Goal: Communication & Community: Answer question/provide support

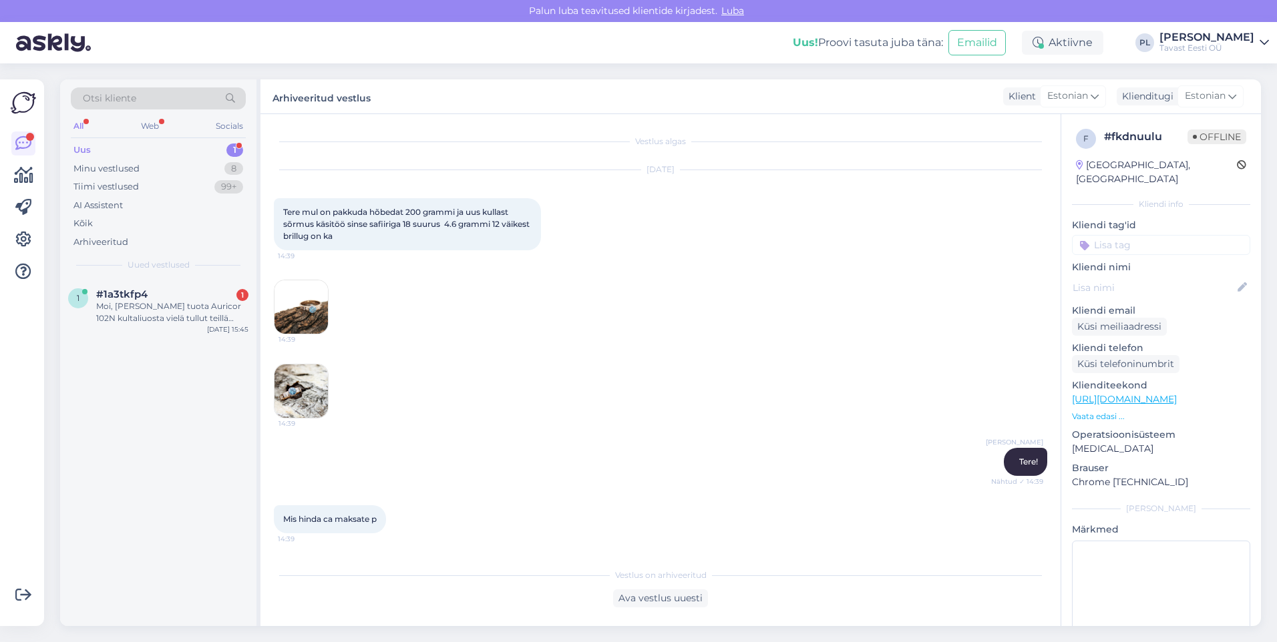
scroll to position [652, 0]
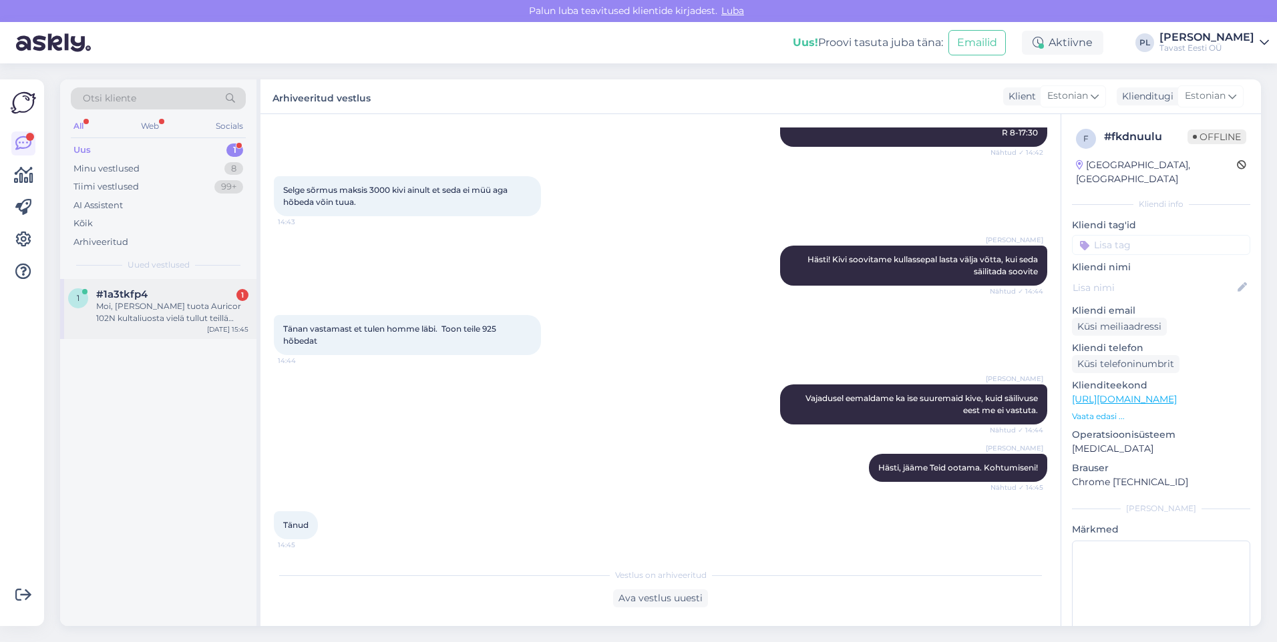
click at [126, 305] on div "Moi, [PERSON_NAME] tuota Auricor 102N kultaliuosta vielä tullut teillä varastoo…" at bounding box center [172, 312] width 152 height 24
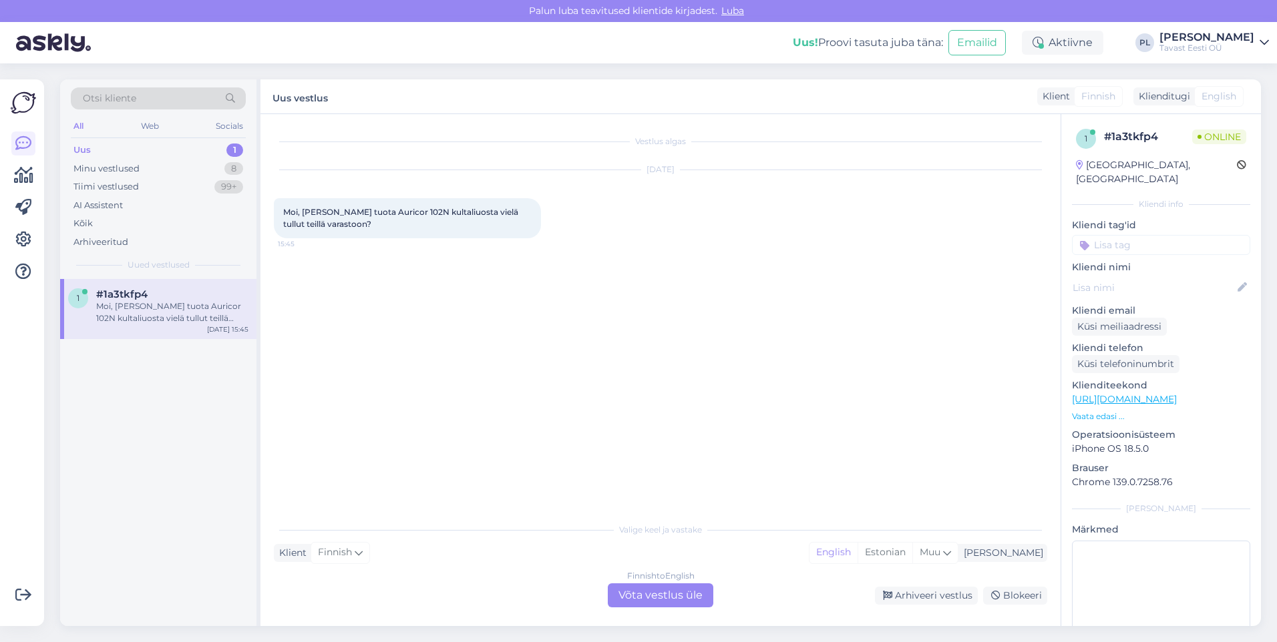
click at [692, 610] on div "Vestlus algas [DATE] Moi, Onko tuota Auricor 102N kultaliuosta vielä tullut tei…" at bounding box center [660, 370] width 800 height 512
click at [694, 600] on div "Finnish to English Võta vestlus üle" at bounding box center [661, 596] width 106 height 24
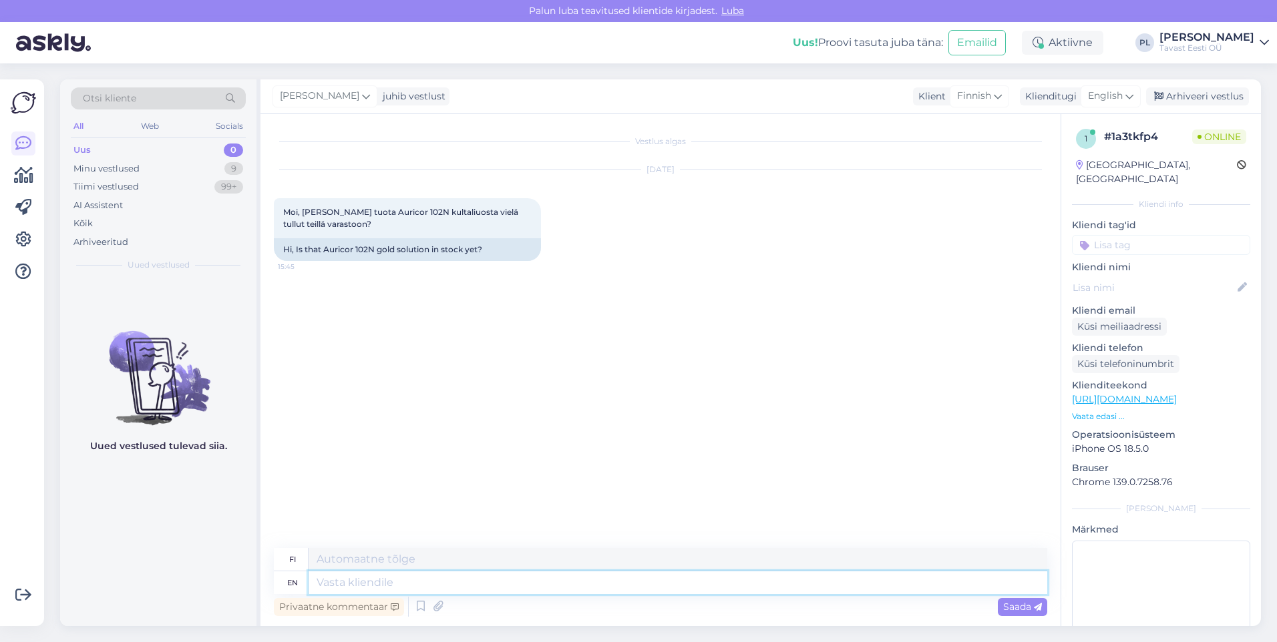
click at [611, 586] on textarea at bounding box center [678, 583] width 739 height 23
type textarea "Hello!"
type textarea "Hei"
type textarea "Hello!"
type textarea "Hei!"
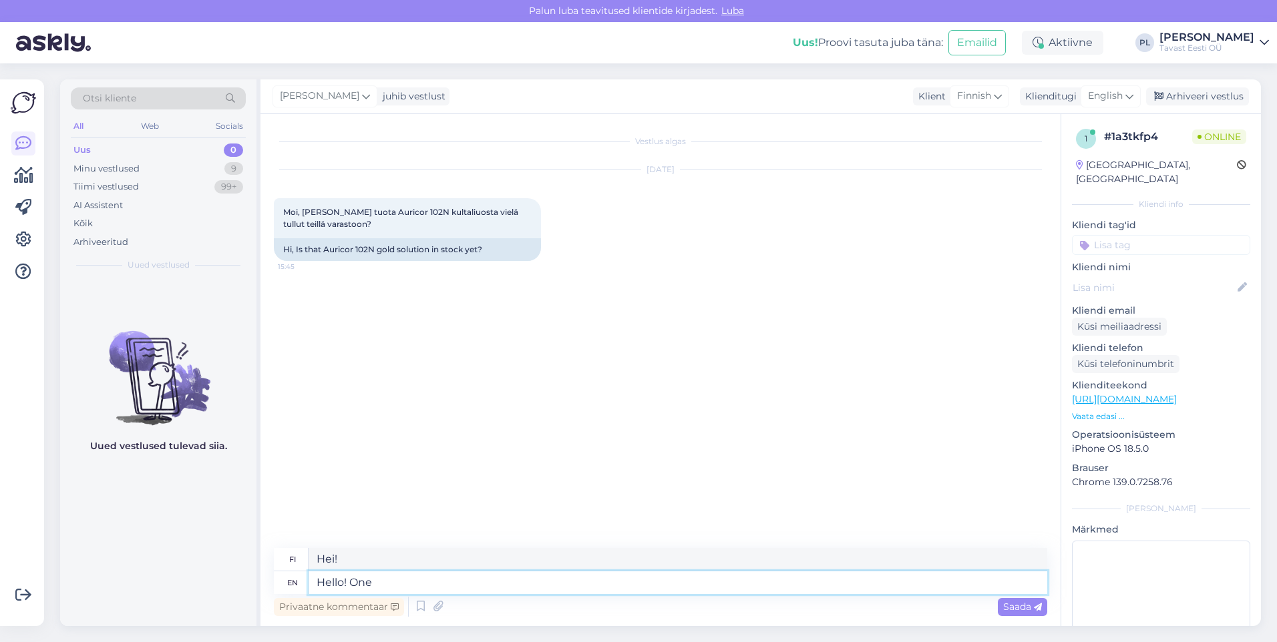
type textarea "Hello! One s"
type textarea "Hei! Yksi"
type textarea "Hello! One second p"
type textarea "Hei! Yksi hetki"
type textarea "Hello! One second please"
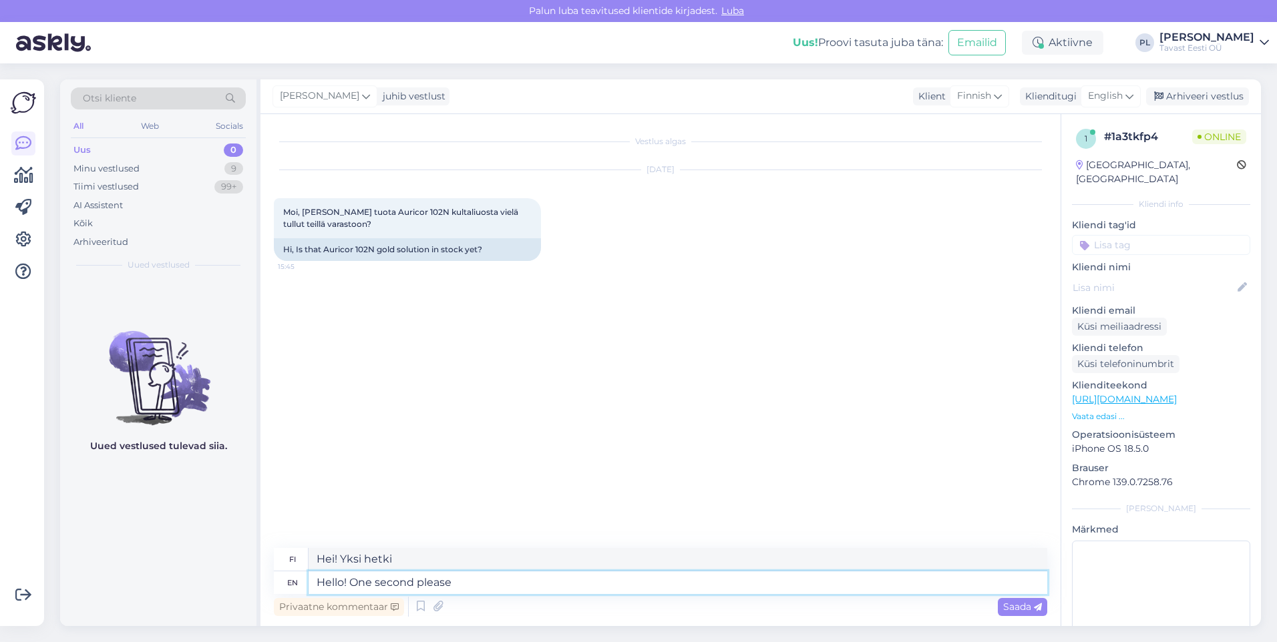
type textarea "Hei! Pieni hetki, kiitos."
type textarea "Hello! One second please"
click at [1033, 607] on span "Saada" at bounding box center [1022, 607] width 39 height 12
click at [509, 586] on textarea at bounding box center [678, 583] width 739 height 23
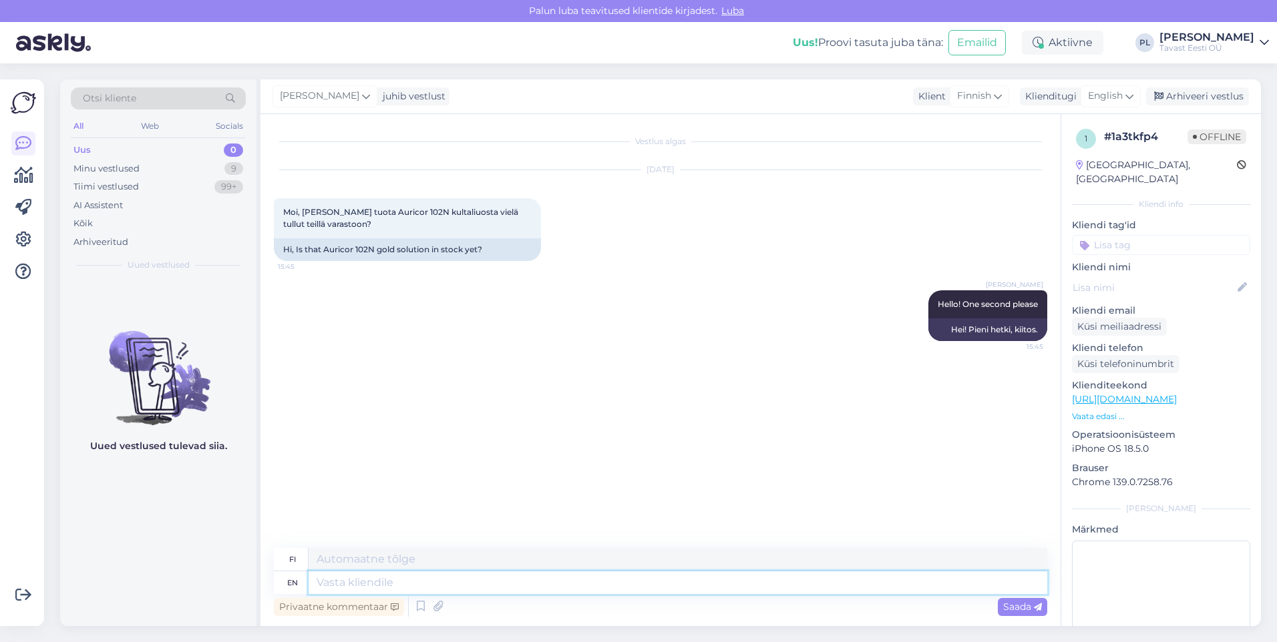
click at [507, 585] on textarea at bounding box center [678, 583] width 739 height 23
type textarea "No"
type textarea "Ei"
type textarea "No,"
type textarea "Ei,"
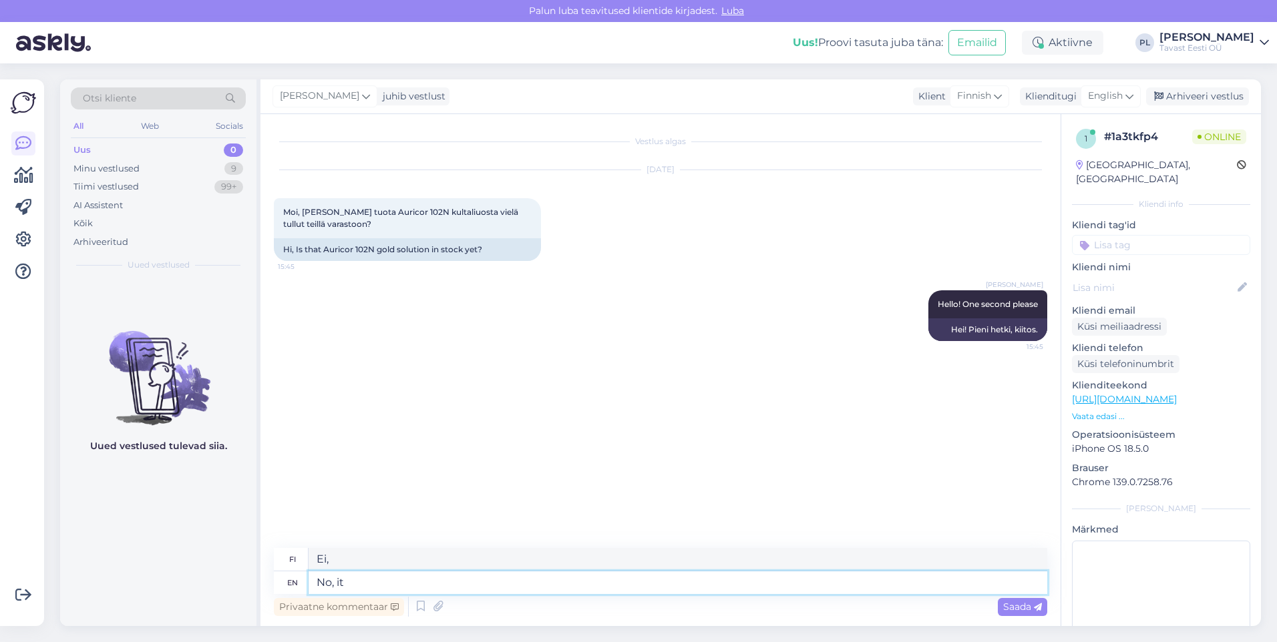
type textarea "No, it"
type textarea "Ei, se"
type textarea "No, it hasn't"
type textarea "Ei, se ei ole"
type textarea "No, it hasn't arrived"
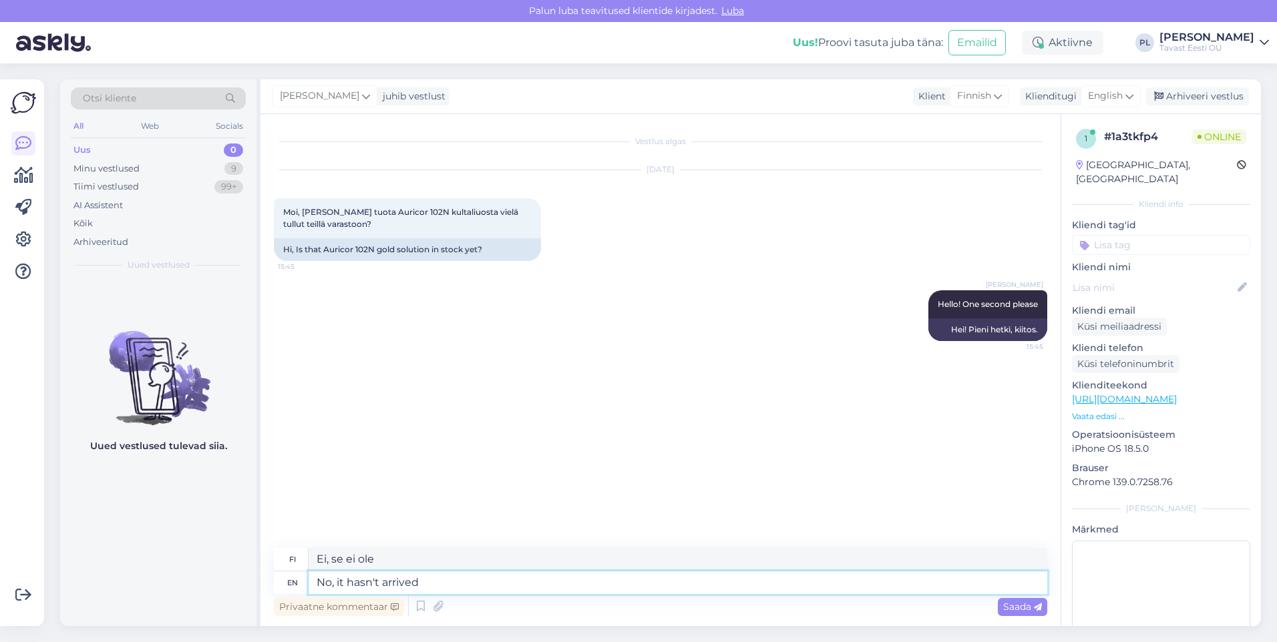
type textarea "Ei, se ei ole saapunut"
type textarea "No, it hasn't arrived yet"
type textarea "Ei, se ei ole vielä saapunut"
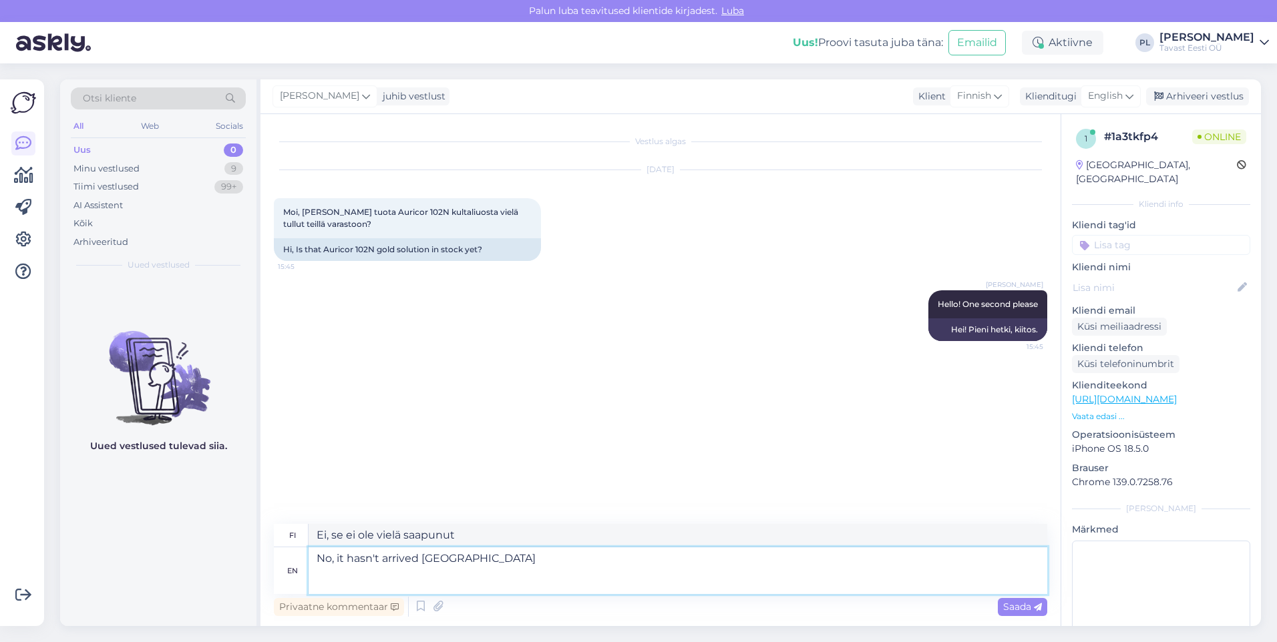
type textarea "No, it hasn't arrived [GEOGRAPHIC_DATA]"
type textarea "Ei, se ei ole saapunut kuitenkin huoh"
click at [943, 578] on textarea "No, it hasn't arrived [GEOGRAPHIC_DATA]" at bounding box center [678, 571] width 739 height 47
drag, startPoint x: 938, startPoint y: 574, endPoint x: 869, endPoint y: 581, distance: 69.1
click at [863, 581] on textarea "No, it hasn't arrived [GEOGRAPHIC_DATA]" at bounding box center [678, 571] width 739 height 47
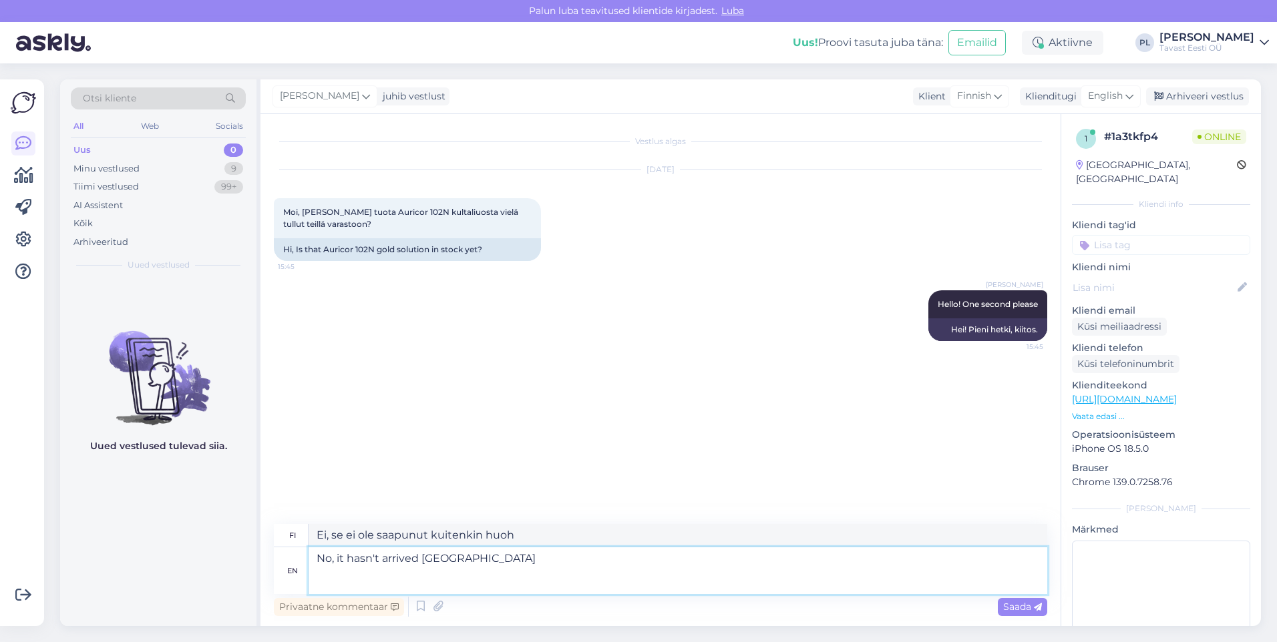
click at [928, 580] on textarea "No, it hasn't arrived [GEOGRAPHIC_DATA]" at bounding box center [678, 571] width 739 height 47
drag, startPoint x: 929, startPoint y: 580, endPoint x: 421, endPoint y: 582, distance: 508.2
click at [377, 582] on textarea "No, it hasn't arrived [GEOGRAPHIC_DATA]" at bounding box center [678, 571] width 739 height 47
drag, startPoint x: 935, startPoint y: 586, endPoint x: 333, endPoint y: 574, distance: 601.7
click at [333, 574] on textarea "No, it hasn't arrived [GEOGRAPHIC_DATA]" at bounding box center [678, 571] width 739 height 47
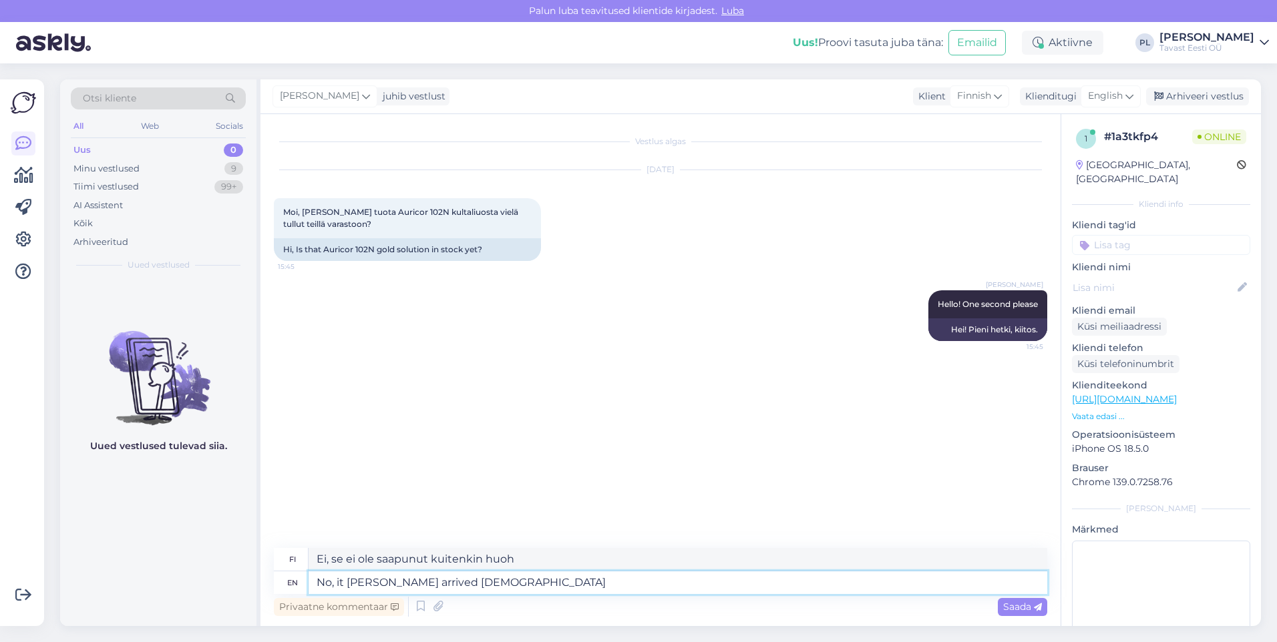
type textarea "No, it [PERSON_NAME] arrived [DEMOGRAPHIC_DATA]"
type textarea "Ei, se ei ole saapunut [DEMOGRAPHIC_DATA] jjjjjjjjjjjjjjjjjjjjjjjjjjjjjjjjjjjjj…"
type textarea "No, [PERSON_NAME] arrived [DEMOGRAPHIC_DATA]"
type textarea "Ei, se ei ole saapunut [DEMOGRAPHIC_DATA] jjjjjjjjjjjjjjjjjjjjjjjjjjjjjjjjjjjjj…"
type textarea "No, it [PERSON_NAME] arrived [DEMOGRAPHIC_DATA]"
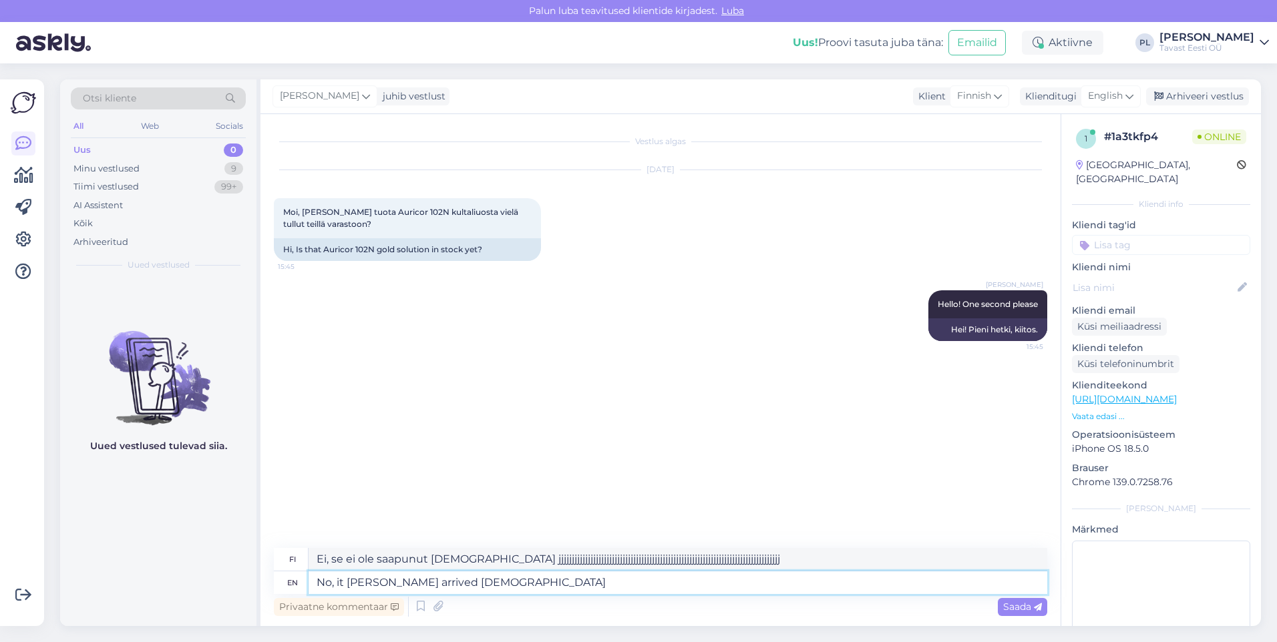
type textarea "Ei, se ei ole saapunut [DEMOGRAPHIC_DATA] jjjjjjjjjjjjjjjjjjjjjjjjjjjjjjjjjjjjj…"
type textarea "No, it [PERSON_NAME] arrived [DEMOGRAPHIC_DATA]"
type textarea "Ei, se ei ole saapunut [DEMOGRAPHIC_DATA] jjjjjjjjjjjjjjjjjjjjjjjjjjjjjjjjjjjjj…"
type textarea "No, it [PERSON_NAME] arrived [DEMOGRAPHIC_DATA]"
type textarea "Ei, se ei ole saapunut [DEMOGRAPHIC_DATA] jjjjjjjjjjjjjjjjjjjjjjjjjjjjjjjjjjjjj…"
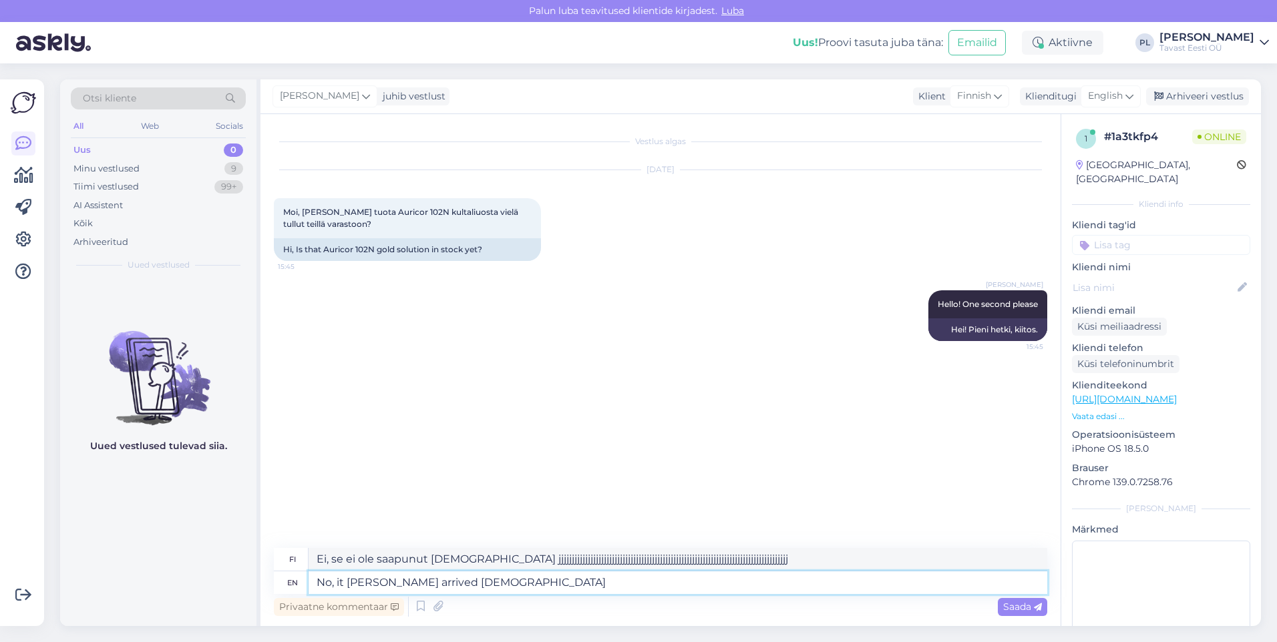
type textarea "No, it [PERSON_NAME] arrived [DEMOGRAPHIC_DATA]"
type textarea "Ei, se ei ole saapunut [DEMOGRAPHIC_DATA] jjjjjjjjjjjjjjjjjjjjjjjjjjjjjjjjjjjjj…"
type textarea "No, it [PERSON_NAME] arrived [DEMOGRAPHIC_DATA]"
type textarea "Ei, se ei ole saapunut [DEMOGRAPHIC_DATA] jjjjjjjjjjjjjjjjjjjjjjjjjjjjjjjjjjjjj…"
type textarea "No, it [PERSON_NAME] arrived [DEMOGRAPHIC_DATA]"
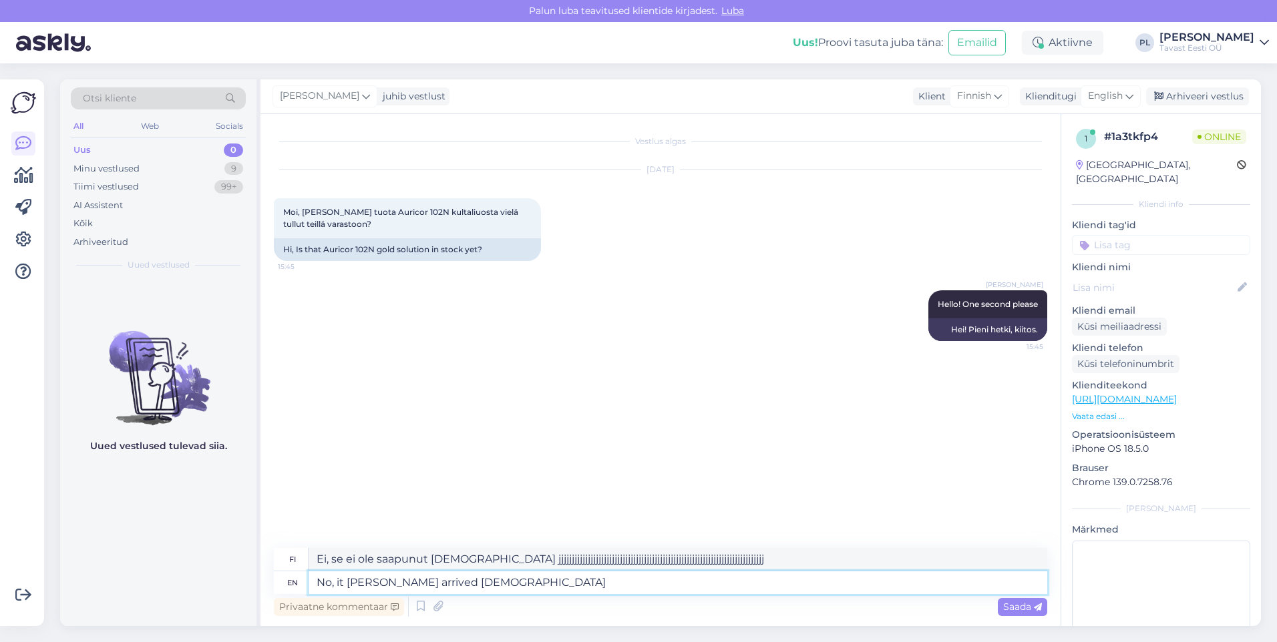
type textarea "Ei, se ei ole saapunut [DEMOGRAPHIC_DATA] jjjjjjjjjjjjjjjjjjjjjjjjjjjjjjjjjjjjj…"
type textarea "No, it [PERSON_NAME] arrived [DEMOGRAPHIC_DATA]"
type textarea "Ei, se ei ole saapunut [DEMOGRAPHIC_DATA] jjjjjjjjjjjjjjjjjjjjjjjjjjjjjjjjjjjjj…"
type textarea "No, it [PERSON_NAME] arrived [DEMOGRAPHIC_DATA]"
type textarea "Ei, se ei ole saapunut [DEMOGRAPHIC_DATA] jjjjjjjjjjjjjjjjjjjjjjjjjjjjjjjjjjjjj…"
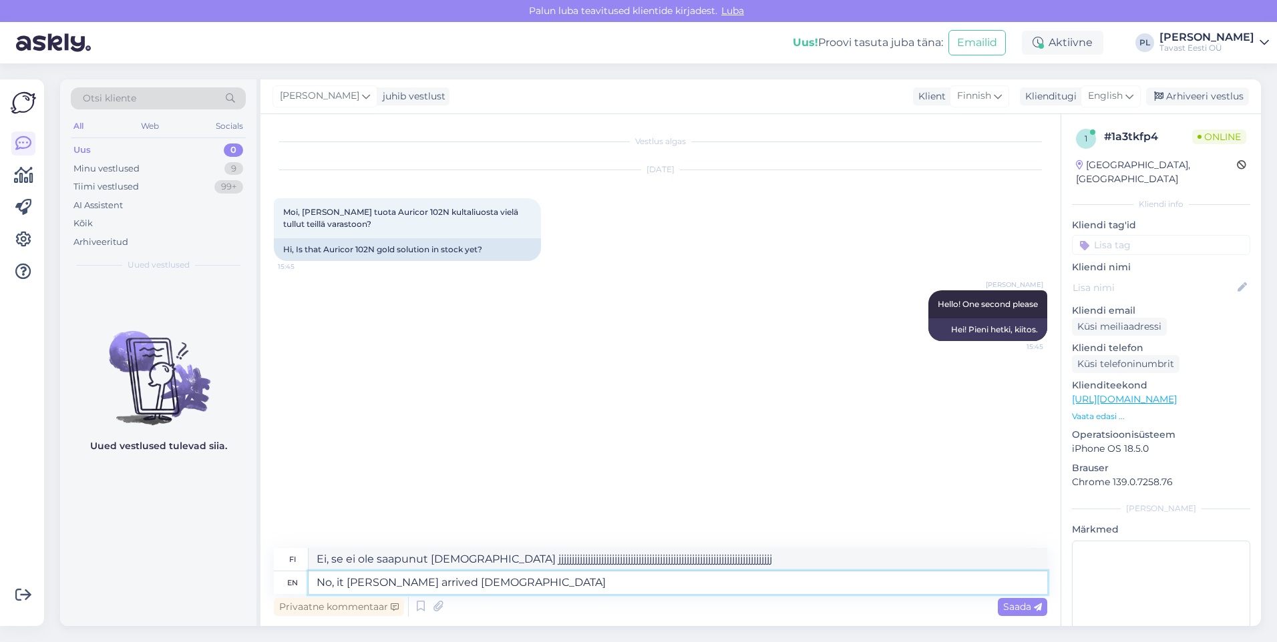
type textarea "No, it [PERSON_NAME] arrived [DEMOGRAPHIC_DATA]"
type textarea "Ei, se ei ole saapunut [DEMOGRAPHIC_DATA] jjjjjjjjjjjjjjjjjjjjjjjjjjjjjjjjjjjjj…"
type textarea "No, it [PERSON_NAME] arrived [DEMOGRAPHIC_DATA]"
type textarea "Ei, se ei ole saapunut [DEMOGRAPHIC_DATA] jjjjjjjjjjjjjjjjjjjjjjjjjjjjjjjjjjjjj…"
type textarea "No, [PERSON_NAME] arrived [DEMOGRAPHIC_DATA]"
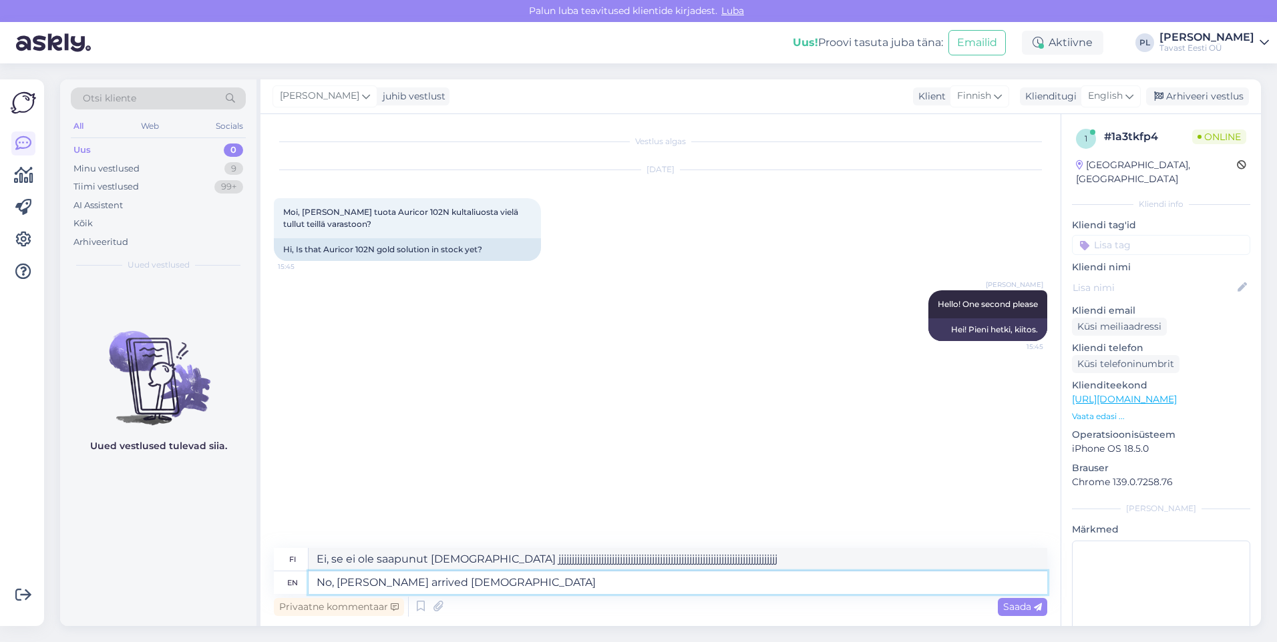
type textarea "Ei, se ei ole saapunut [DEMOGRAPHIC_DATA] jjjjjjjjjjjjjjjjjjjjjjjjjjjjjjjjjjjjj…"
type textarea "No, it hasn't arrived yetjjjjjjjjjjjjjjjjjjjjjjjjjjjjjjjjjjjjjjjjjjjjjjjjjjjjjj…"
type textarea "Ei, se ei ole saapunut [DEMOGRAPHIC_DATA] jjjjjjjjjjjjjjjjjjjjjjjjjjjjjjjjjjjjj…"
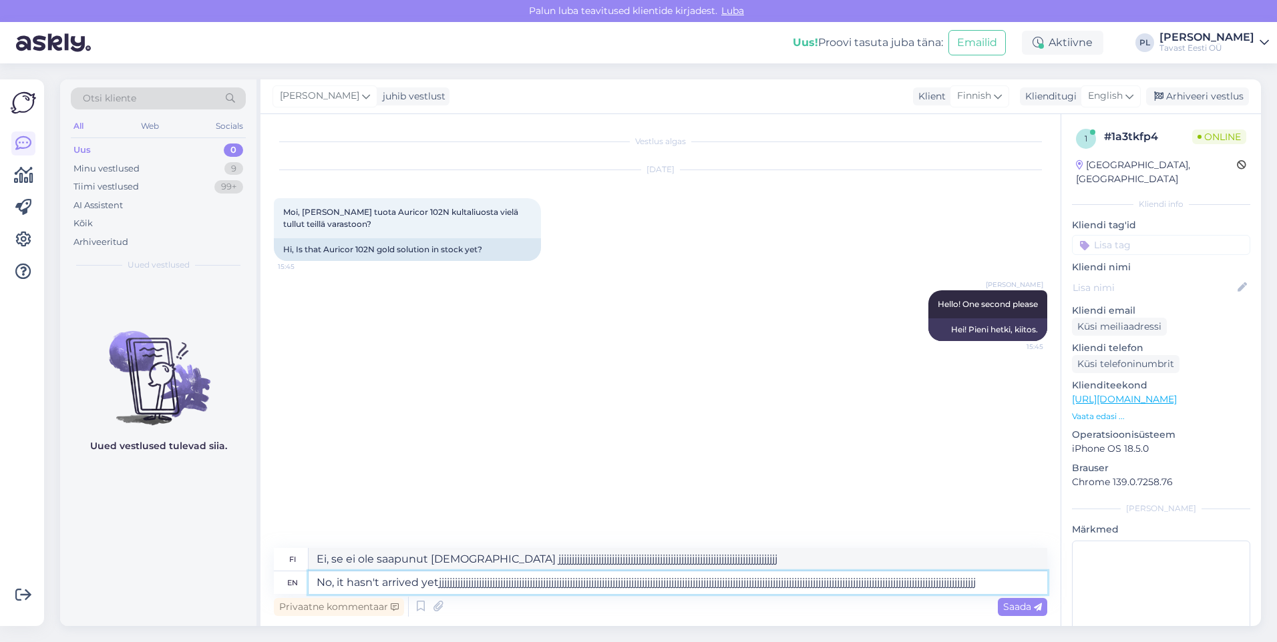
type textarea "No, it hasn't arrived yetjjjjjjjjjjjjjjjjjjjjjjjjjjjjjjjjjjjjjjjjjjjjjjjjjjjjjj…"
type textarea "Ei, se ei ole saapunut [DEMOGRAPHIC_DATA] jjjjjjjjjjjjjjjjjjjjjjjjjjjjjjjjjjjjj…"
type textarea "No, it hasn't arrived yetjjjjjjjjjjjjjjjjjjjjjjjjjjjjjjjjjjjjjjjjjjjjjjjjjjjjjj…"
type textarea "Ei, se ei ole saapunut [DEMOGRAPHIC_DATA] jjjjjjjjjjjjjjjjjjjjjjjjjjjjjjjjjjjjj…"
type textarea "No, it hasn't arrived yetjjjjjjjjjjjjjjjjjjjjjjjjjjjjjjjjjjjjjjjjjjjjjjjjjjjjjj…"
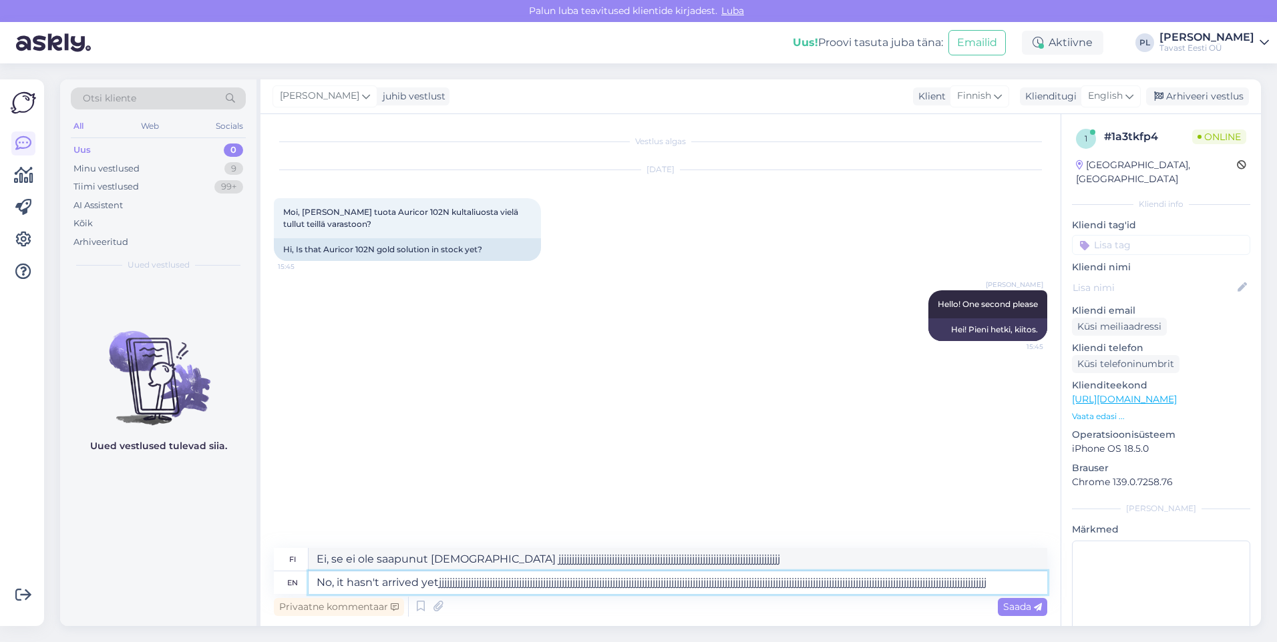
type textarea "Ei, se ei ole saapunut [DEMOGRAPHIC_DATA] jjjjjjjjjjjjjjjjjjjjjjjjjjjjjjjjjjjjj…"
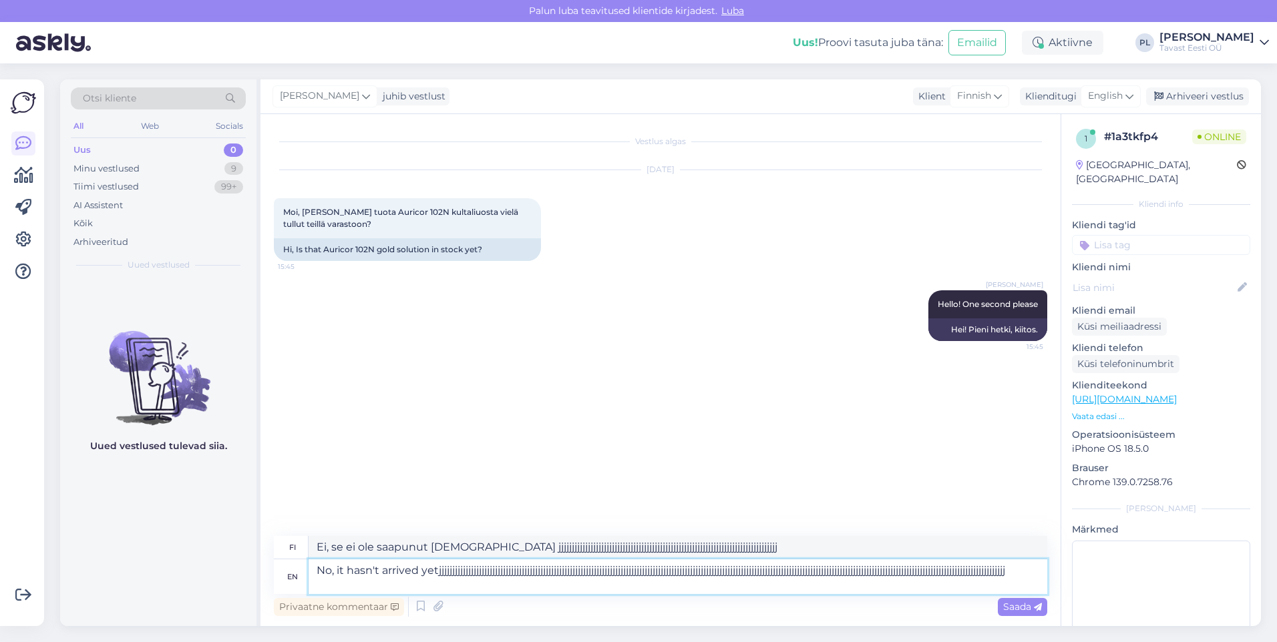
type textarea "No, it hasn't arrived yetjjjjjjjjjjjjjjjjjjjjjjjjjjjjjjjjjjjjjjjjjjjjjjjjjjjjjj…"
type textarea "Ei, se ei ole saapunut [DEMOGRAPHIC_DATA] jjjjjjjjjjjjjjjjjjjjjjjjjjjjjjjjjjjjj…"
type textarea "No, it hasn't arrived yetjjjjjjjjjjjjjjjjjjjjjjjjjjjjjjjjjjjjjjjjjjjjjjjjjjjjjj…"
type textarea "Ei, se ei ole saapunut [DEMOGRAPHIC_DATA] jjjjjjjjjjjjjjjjjjjjjjjjjjjjjjjjjjjjj…"
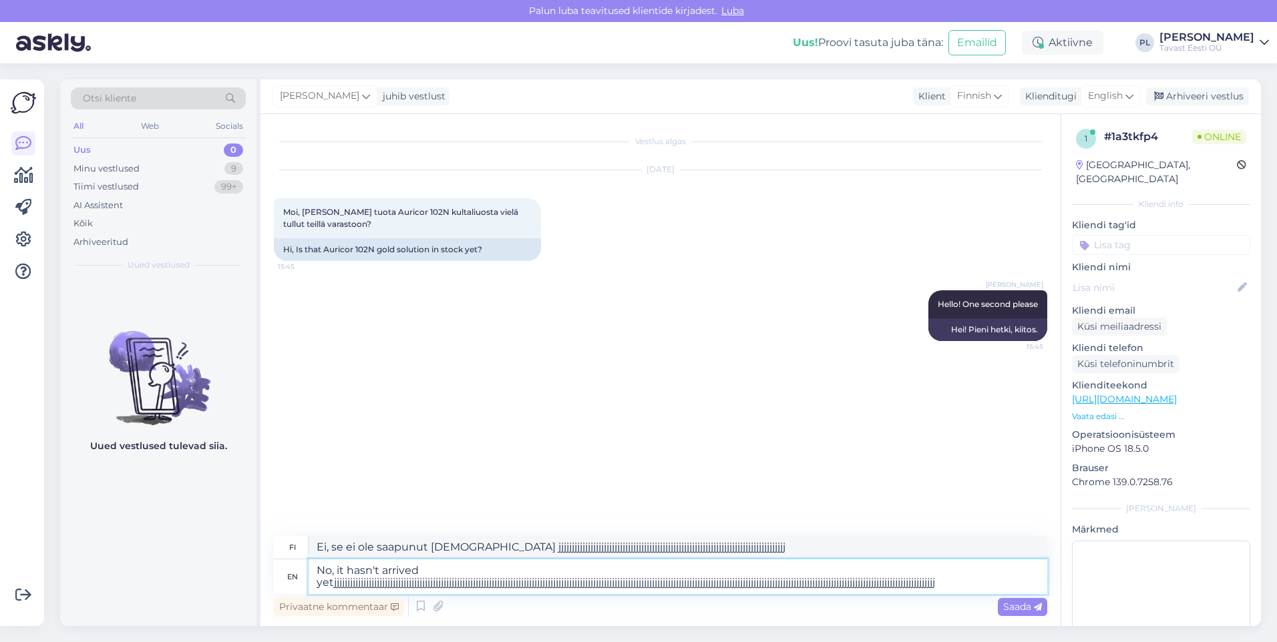
type textarea "No, it hasn't arrived yetjjjjjjjjjjjjjjjjjjjjjjjjjjjjjjjjjjjjjjjjjjjjjjjjjjjjjj…"
type textarea "Ei, se ei ole saapunut [DEMOGRAPHIC_DATA] jjjjjjjjjjjjjjjjjjjjjjjjjjjjjjjjjjjjj…"
type textarea "No, it hasn't arrived yetjjjjjjjjjjjjjjjjjjjjjjjjjjjjjjjjjjjjjjjjjjjjjjjjjjjjjj…"
type textarea "Ei, se ei ole saapunut [DEMOGRAPHIC_DATA] jjjjjjjjjjjjjjjjjjjjjjjjjjjjjjjjjjjjj…"
type textarea "No, it hasn't arrived yetjjjjjjjjjjjjjjjjjjjjjjjjjjjjjjjjjjjjjjjjjjjjjjjjjjjjjj…"
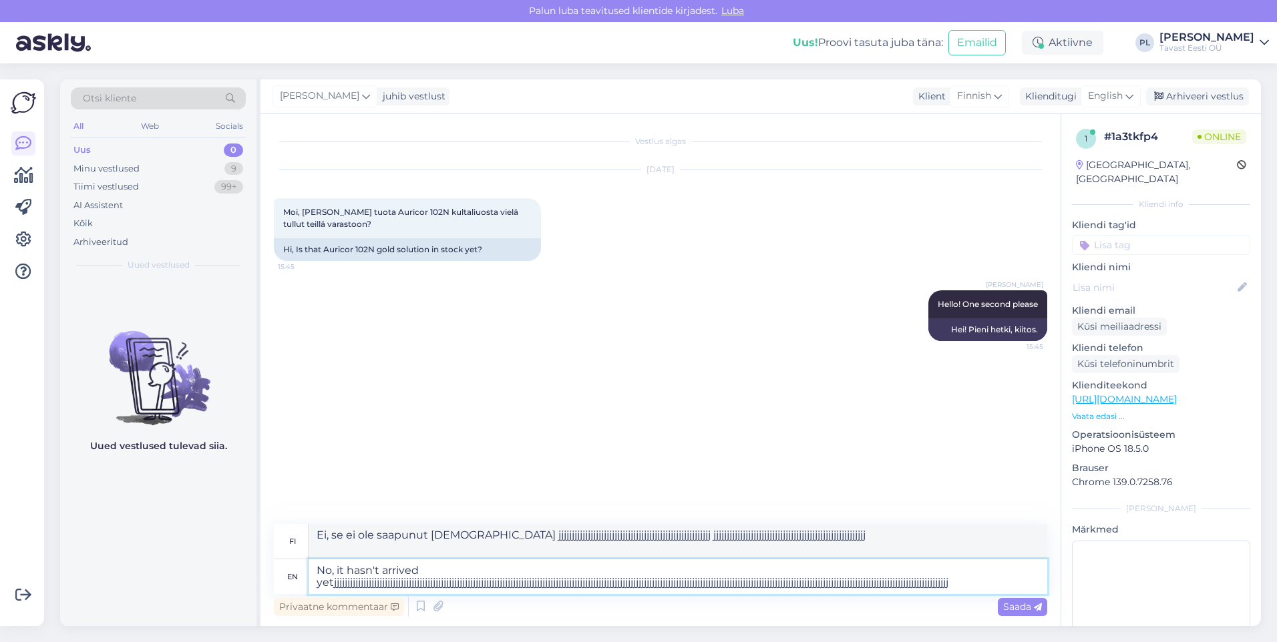
type textarea "Ei, se ei ole saapunut [DEMOGRAPHIC_DATA] jjjjjjjjjjjjjjjjjjjjjjjjjjjjjjjjjjjjj…"
type textarea "No, it hasn't arrived yetjjjjjjjjjjjjjjjjjjjjjjjjjjjjjjjjjjjjjjjjjjjjjjjjjjjjjj…"
type textarea "Ei, se ei ole saapunut [DEMOGRAPHIC_DATA] jjjjjjjjjjjjjjjjjjjjjjjjjjjjjjjjjjjjj…"
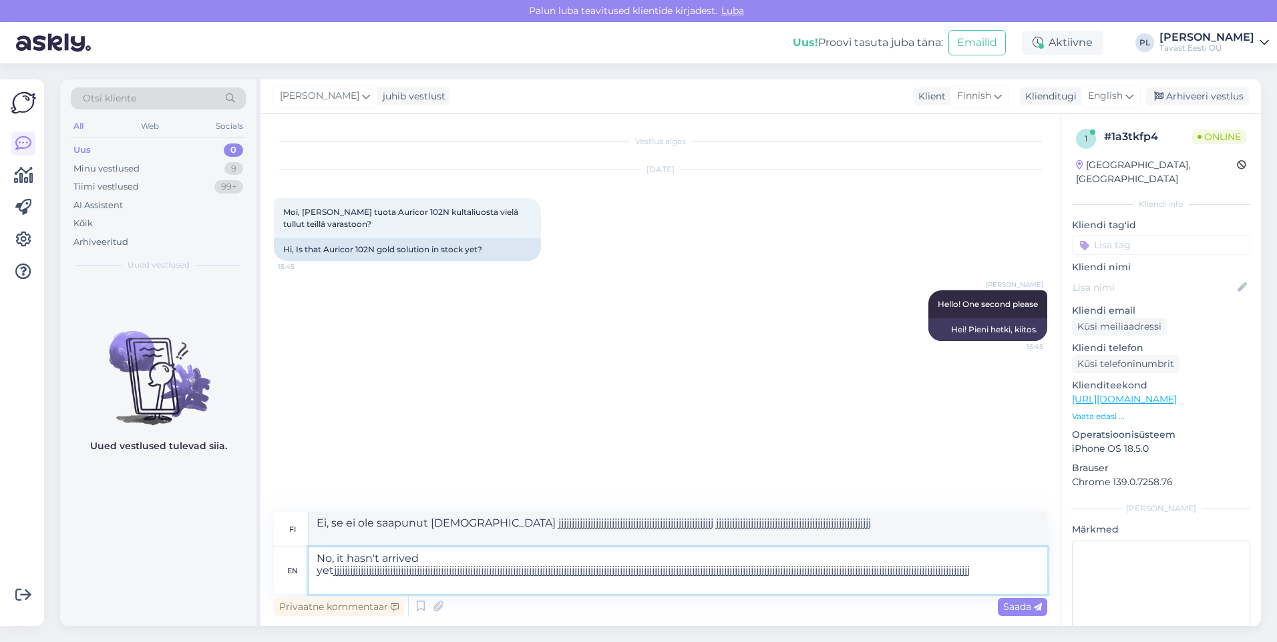
type textarea "No, it hasn't arrived yetjjjjjjjjjjjjjjjjjjjjjjjjjjjjjjjjjjjjjjjjjjjjjjjjjjjjjj…"
type textarea "Ei, se ei ole saapunut vieläkn ..."
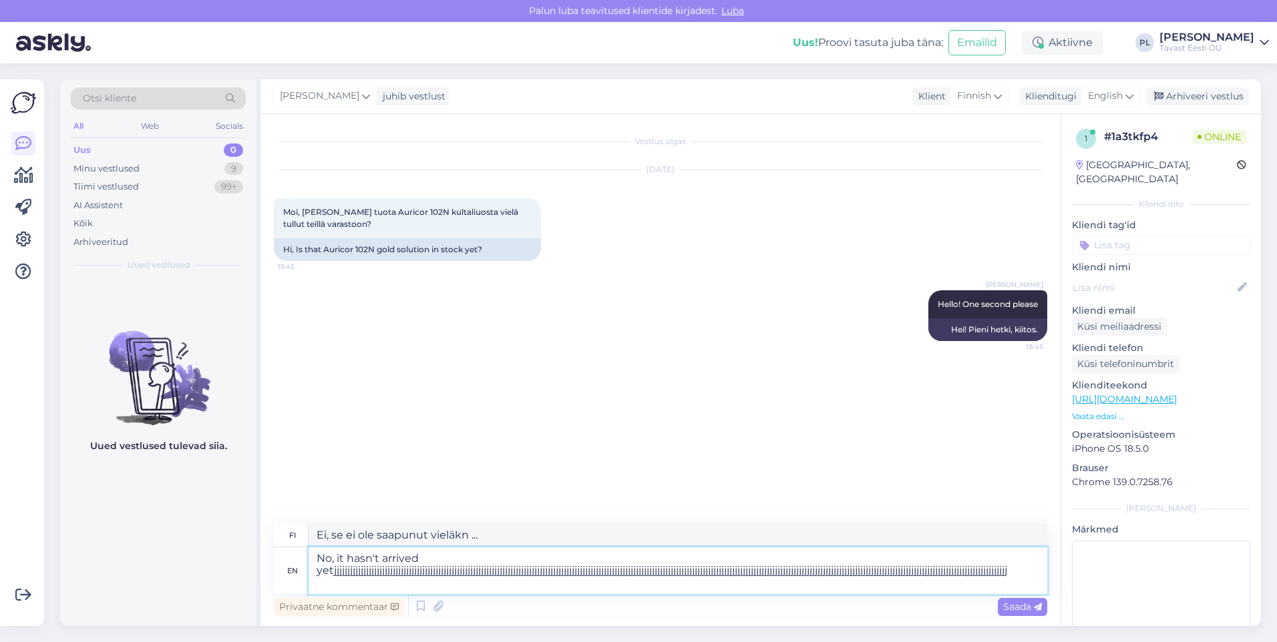
type textarea "No, it hasn't arrived yetjjjjjjjjjjjjjjjjjjjjjjjjjjjjjjjjjjjjjjjjjjjjjjjjjjjjjj…"
type textarea "Ei, se ei ole saapunut [PERSON_NAME]"
type textarea "No, it hasn't arrived yetjjjjjjjjjjjjjjjjjjjjjjjjjjjjjjjjjjjjjjjjjjjjjjjjjjjjjj…"
type textarea "Ei, se ei ole saapunut [DEMOGRAPHIC_DATA][PERSON_NAME]"
type textarea "No, it hasn't arrived yetjjjjjjjjjjjjjjjjjjjjjjjjjjjjjjjjjjjjjjjjjjjjjjjjjjjjjj…"
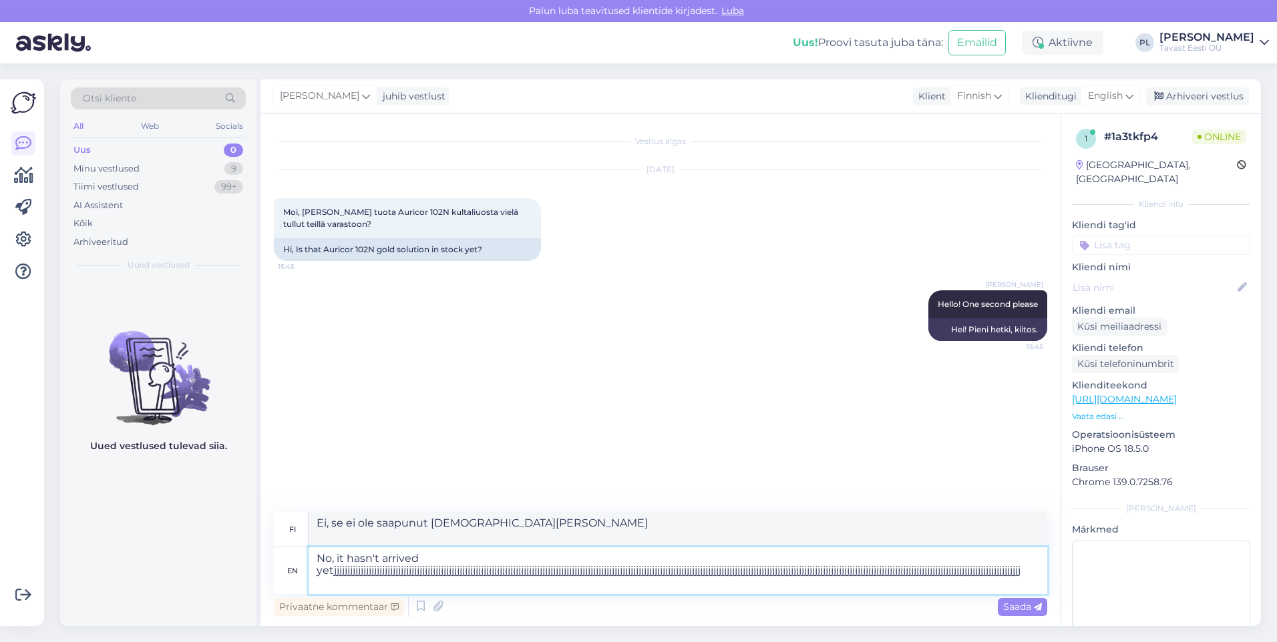
type textarea "Ei, se ei ole saapunut [DEMOGRAPHIC_DATA][PERSON_NAME]"
type textarea "No, it hasn't arrived yetjjjjjjjjjjjjjjjjjjjjjjjjjjjjjjjjjjjjjjjjjjjjjjjjjjjjjj…"
type textarea "Ei, se ei ole saapunut [DEMOGRAPHIC_DATA][PERSON_NAME]"
type textarea "No, it hasn't arrived yetjjjjjjjjjjjjjjjjjjjjjjjjjjjjjjjjjjjjjjjjjjjjjjjjjjjjjj…"
type textarea "Ei, se ei ole saapunut [PERSON_NAME]"
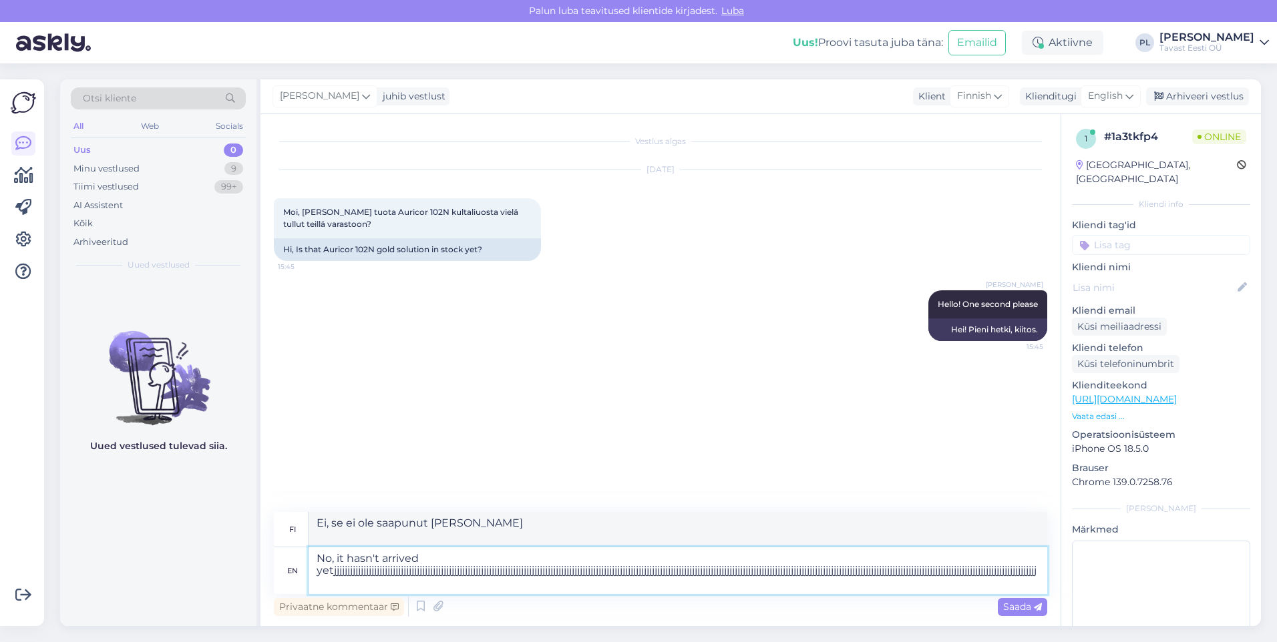
type textarea "No, it hasn't arrived yetjjjjjjjjjjjjjjjjjjjjjjjjjjjjjjjjjjjjjjjjjjjjjjjjjjjjjj…"
type textarea "Ei, se ei ole saapunut [PERSON_NAME]"
type textarea "No, it hasn't arrived yetjjjjjjjjjjjjjjjjjjjjjjjjjjjjjjjjjjjjjjjjjjjjjjjjjjjjjj…"
type textarea "Ei, se ei ole saapunut [DEMOGRAPHIC_DATA][PERSON_NAME]"
type textarea "No, it hasn't arrived yetjjjjjjjjjjjjjjjjjjjjjjjjjjjjjjjjjjjjjjjjjjjjjjjjjjjjjj…"
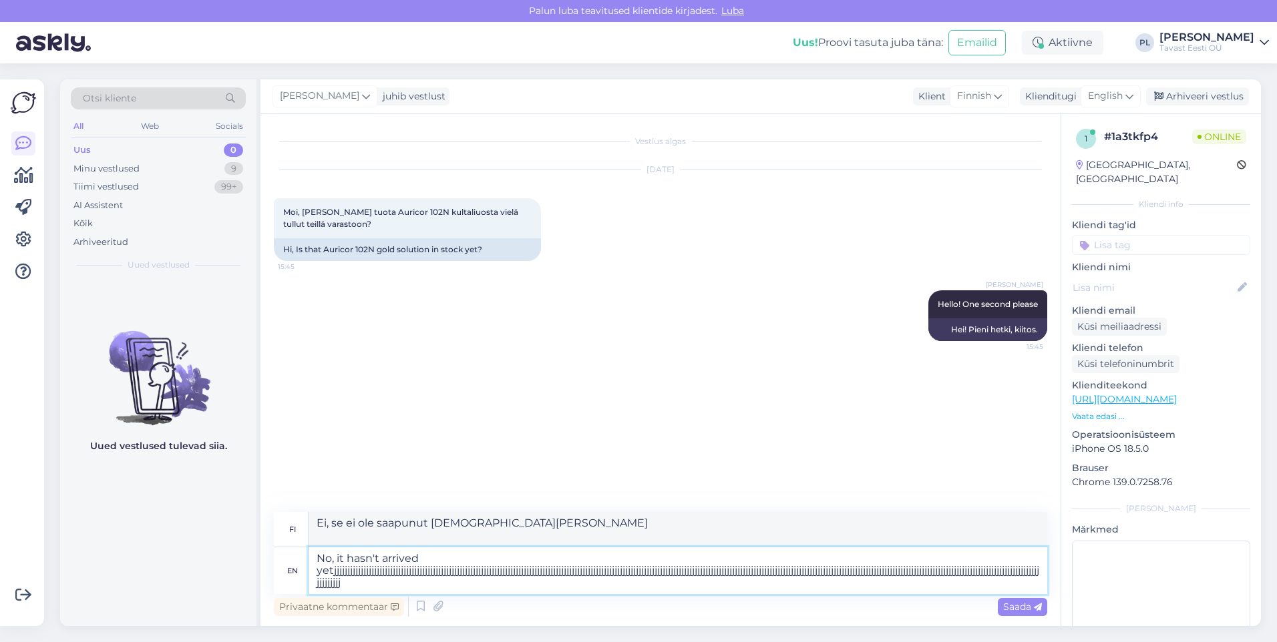
type textarea "Ei, se ei ole saapunut [DEMOGRAPHIC_DATA][PERSON_NAME]"
type textarea "No, it hasn't arrived yetjjjjjjjjjjjjjjjjjjjjjjjjjjjjjjjjjjjjjjjjjjjjjjjjjjjjjj…"
type textarea "Ei, se ei ole saapunut [DEMOGRAPHIC_DATA][PERSON_NAME]"
type textarea "No, it hasn't arrived yetjjjjjjjjjjjjjjjjjjjjjjjjjjjjjjjjjjjjjjjjjjjjjjjjjjjjjj…"
type textarea "Ei, se ei ole saapunut [DEMOGRAPHIC_DATA][PERSON_NAME]"
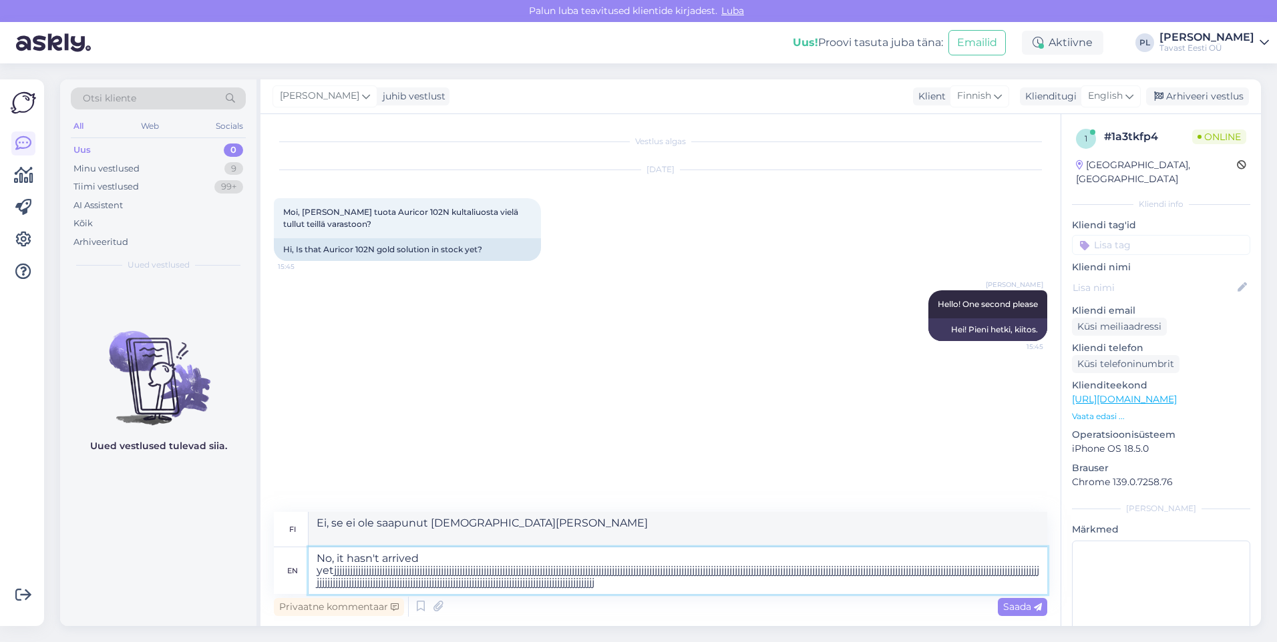
type textarea "No, it hasn't arrived yetjjjjjjjjjjjjjjjjjjjjjjjjjjjjjjjjjjjjjjjjjjjjjjjjjjjjjj…"
type textarea "Ei, se ei ole saapunut [DEMOGRAPHIC_DATA][PERSON_NAME]"
type textarea "No, it hasn't arrived yetjjjjjjjjjjjjjjjjjjjjjjjjjjjjjjjjjjjjjjjjjjjjjjjjjjjjjj…"
type textarea "Ei, se ei ole saapunut [DEMOGRAPHIC_DATA][PERSON_NAME]"
type textarea "No, it hasn't arrived yetjjjjjjjjjjjjjjjjjjjjjjjjjjjjjjjjjjjjjjjjjjjjjjjjjjjjjj…"
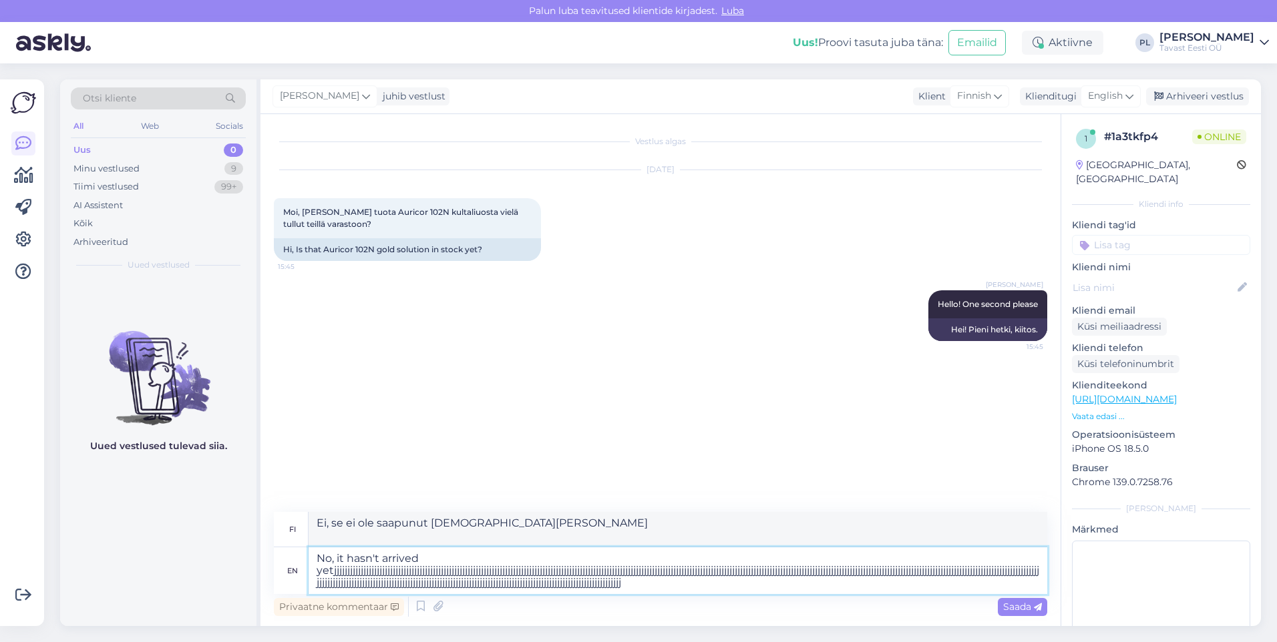
type textarea "Ei, se ei ole saapunut [DEMOGRAPHIC_DATA][PERSON_NAME]"
type textarea "No, it hasn't arrived yetjjjjjjjjjjjjjjjjjjjjjjjjjjjjjjjjjjjjjjjjjjjjjjjjjjjjjj…"
type textarea "Ei, se ei ole saapunut [DEMOGRAPHIC_DATA][PERSON_NAME]"
type textarea "No, it hasn't arrived yetjjjjjjjjjjjjjjjjjjjjjjjjjjjjjjjjjjjjjjjjjjjjjjjjjjjjjj…"
type textarea "Ei, se ei ole saapunut [DEMOGRAPHIC_DATA][PERSON_NAME]"
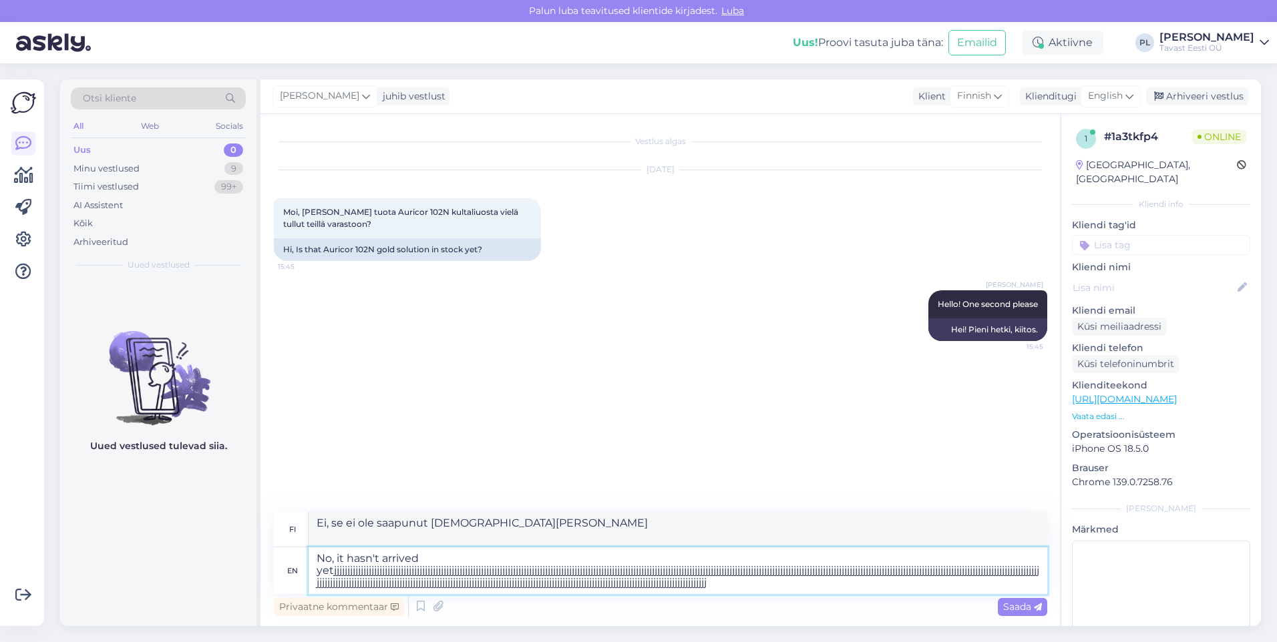
type textarea "No, it hasn't arrived yetjjjjjjjjjjjjjjjjjjjjjjjjjjjjjjjjjjjjjjjjjjjjjjjjjjjjjj…"
type textarea "Ei, se ei ole saapunut [DEMOGRAPHIC_DATA][PERSON_NAME]"
type textarea "No, it hasn't arrived yetjjjjjjjjjjjjjjjjjjjjjjjjjjjjjjjjjjjjjjjjjjjjjjjjjjjjjj…"
type textarea "Ei, se ei ole saapunut [DEMOGRAPHIC_DATA][PERSON_NAME]"
type textarea "No, it hasn't arrived yetjjjjjjjjjjjjjjjjjjjjjjjjjjjjjjjjjjjjjjjjjjjjjjjjjjjjjj…"
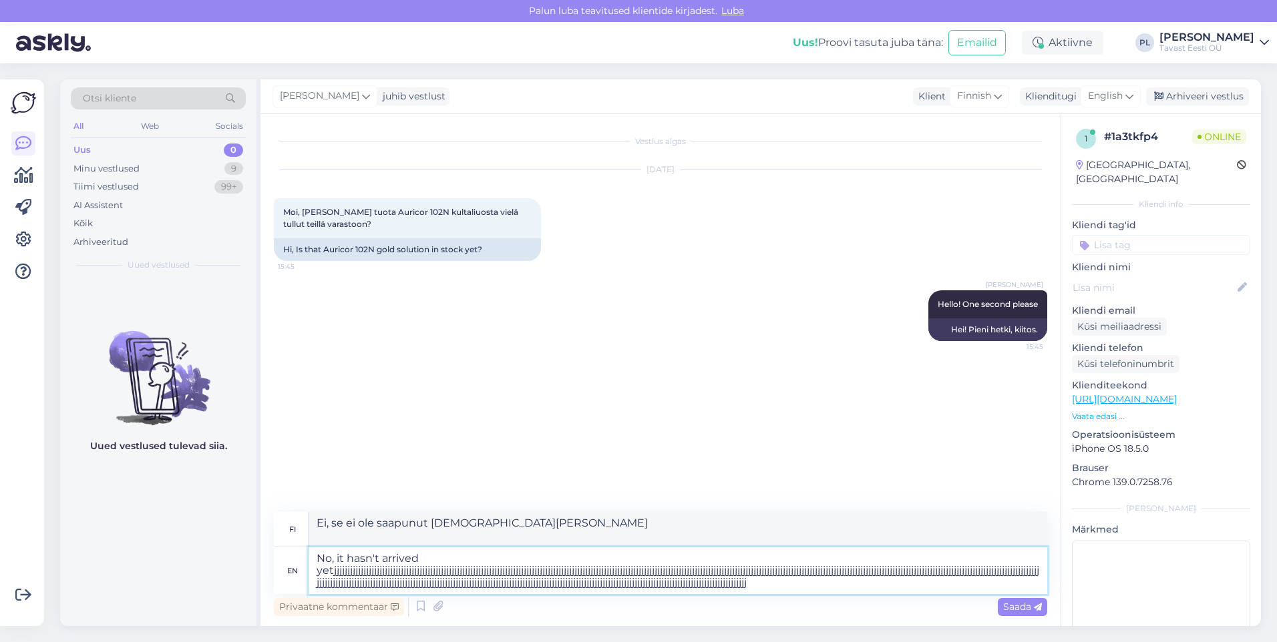
type textarea "Ei, se ei ole saapunut [DEMOGRAPHIC_DATA][PERSON_NAME]"
type textarea "No, it hasn't arrived yetjjjjjjjjjjjjjjjjjjjjjjjjjjjjjjjjjjjjjjjjjjjjjjjjjjjjjj…"
type textarea "Ei, se ei ole saapunut [DEMOGRAPHIC_DATA][PERSON_NAME]"
type textarea "No, it hasn't arrived yetjjjjjjjjjjjjjjjjjjjjjjjjjjjjjjjjjjjjjjjjjjjjjjjjjjjjjj…"
type textarea "Ei, se ei ole saapunut [DEMOGRAPHIC_DATA][PERSON_NAME]"
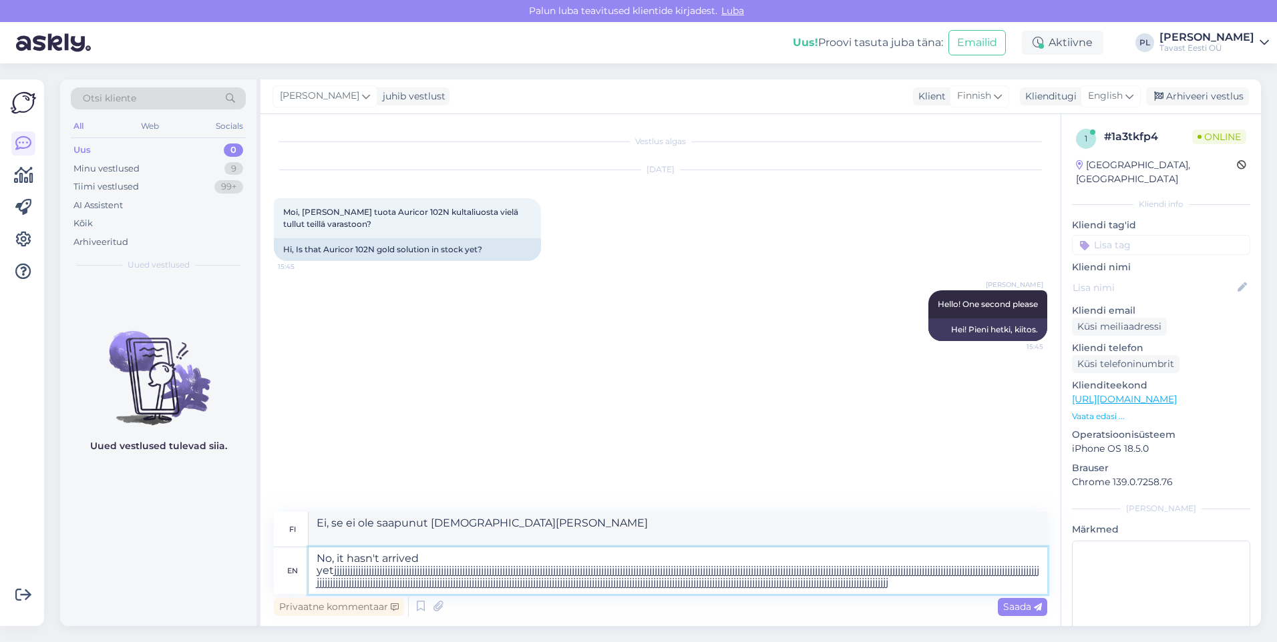
type textarea "No, it hasn't arrived yetjjjjjjjjjjjjjjjjjjjjjjjjjjjjjjjjjjjjjjjjjjjjjjjjjjjjjj…"
type textarea "Ei, se ei ole saapunut vieläkn ... [PERSON_NAME]"
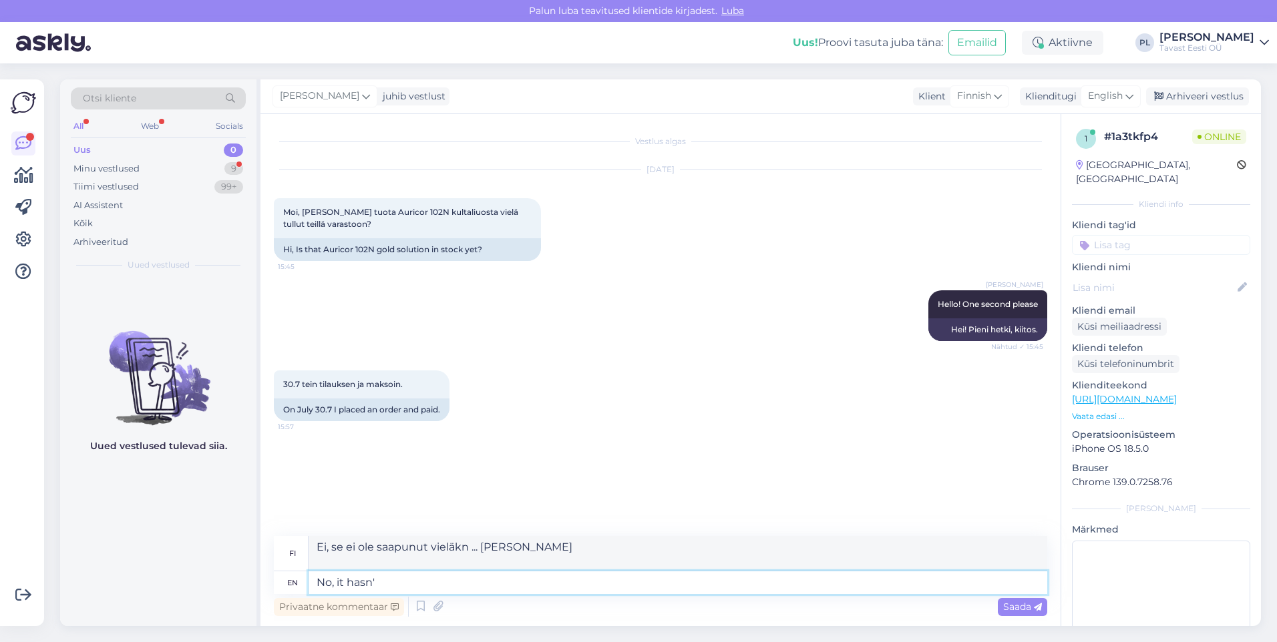
type textarea "No, it hasn"
type textarea "Ei, se ei ole saapunut"
type textarea "No, it ha"
type textarea "Ei, se ei ole"
type textarea "N"
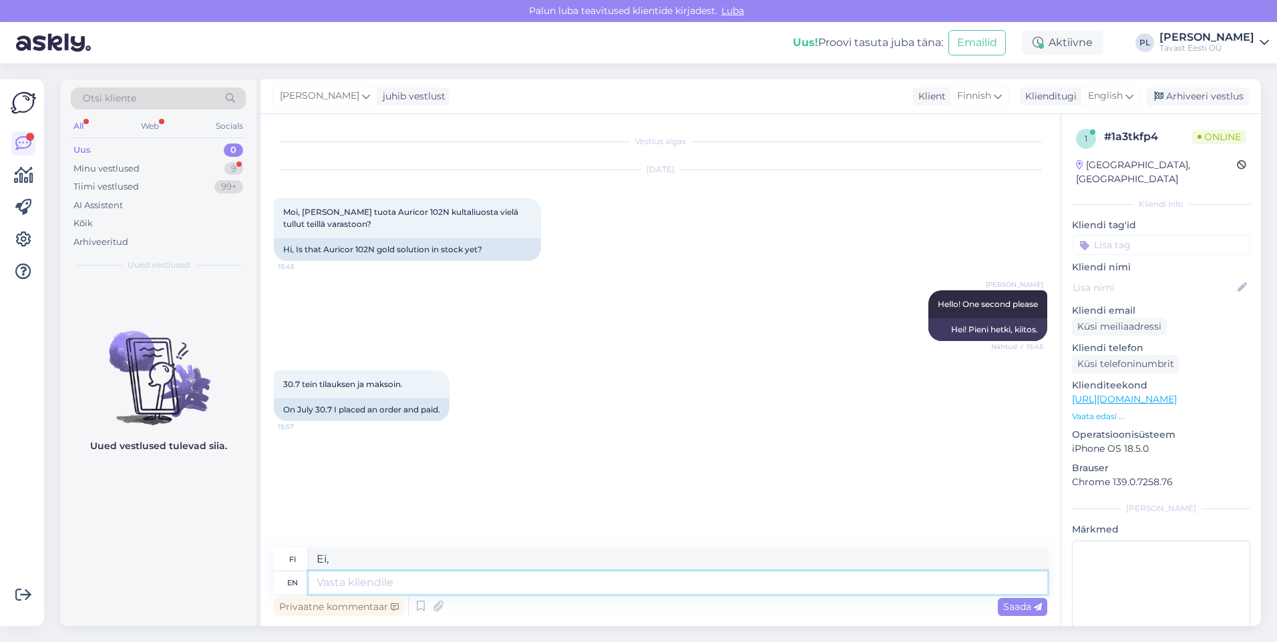
type textarea "Ei, se"
type textarea "Unfortunately"
type textarea "Valitettavasti"
type textarea "Unfortunately it s"
type textarea "Valitettavasti se"
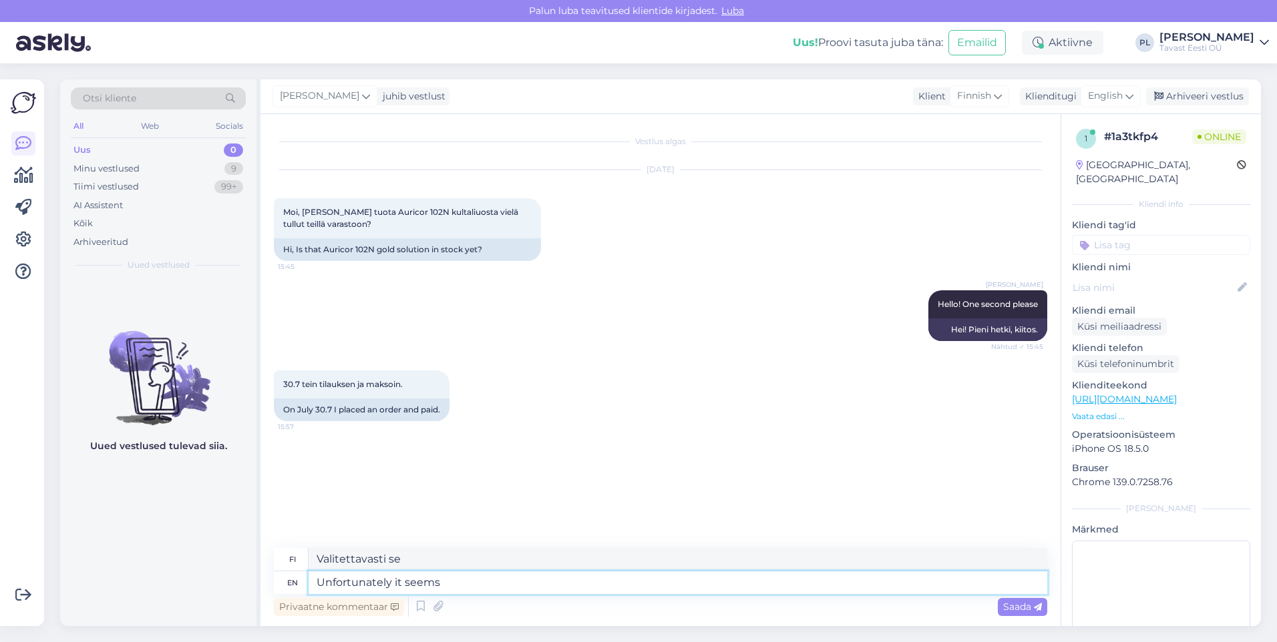
type textarea "Unfortunately it seems"
type textarea "Valitettavasti näyttää siltä"
type textarea "Unfortunately it seems that"
type textarea "Valitettavasti näyttää siltä, ​​että"
type textarea "Unfortunately it seems that due"
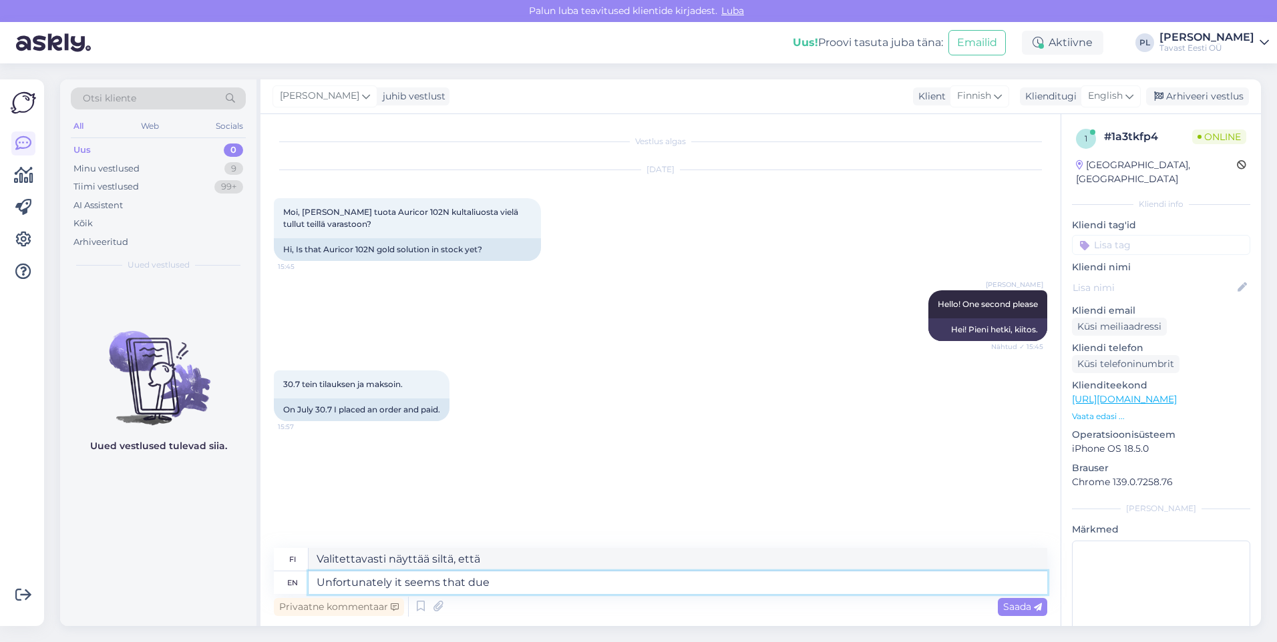
type textarea "Valitettavasti näyttää siltä, ​​että johtuen"
type textarea "Unfortunately it seems that due to the collective v"
type textarea "Valitettavasti näyttää siltä, ​​että kollektiivin vuoksi"
type textarea "Unfortunately it seems that due to the collective vacation"
type textarea "Valitettavasti näyttää siltä, ​​että kollektiivisen loman vuoksi"
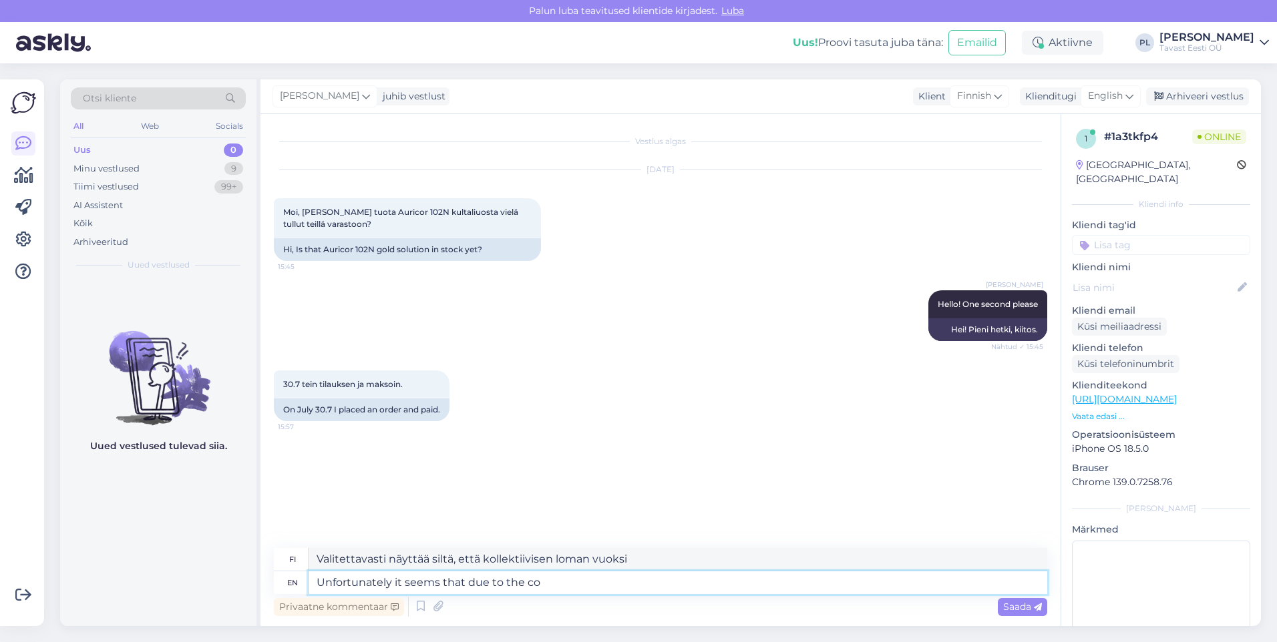
type textarea "Unfortunately it seems that due to the c"
type textarea "Valitettavasti näyttää siltä, ​​että kollektiivin vuoksi"
type textarea "Unfortunately it seems that du"
type textarea "Valitettavasti näyttää siltä, ​​että johtuen"
type textarea "Unfortunately it seems th"
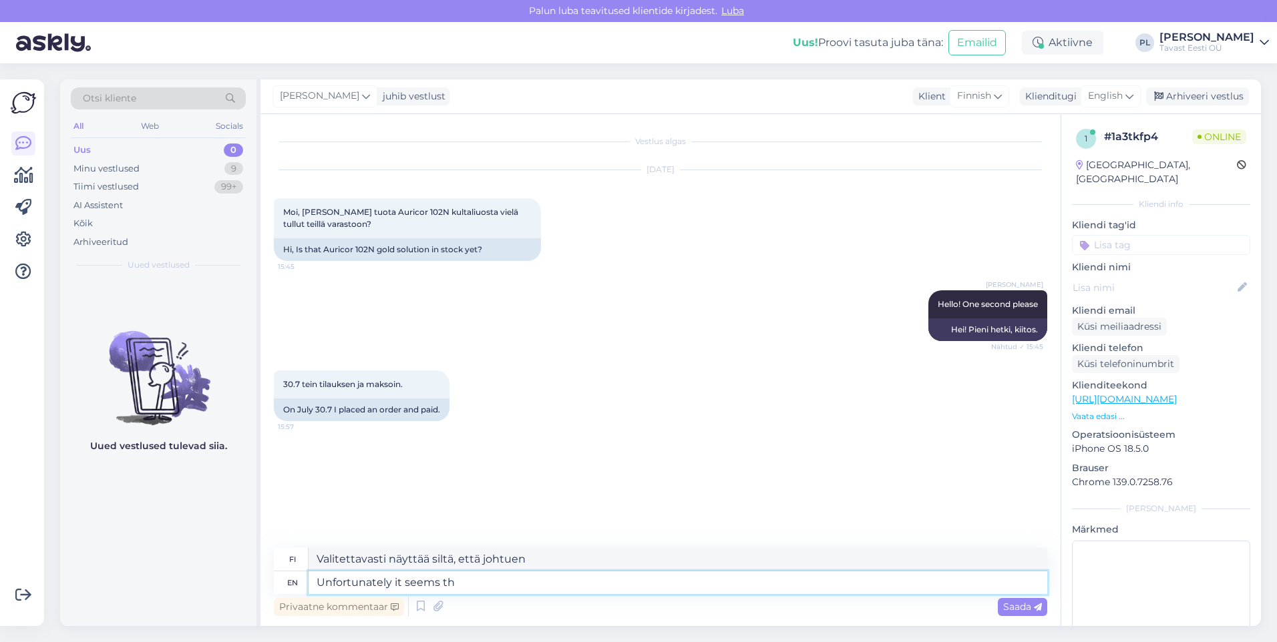
type textarea "Valitettavasti näyttää siltä, ​​että"
type textarea "Unfortunately it s"
type textarea "Valitettavasti näyttää siltä"
type textarea "Unfortunatel"
type textarea "Valitettavasti"
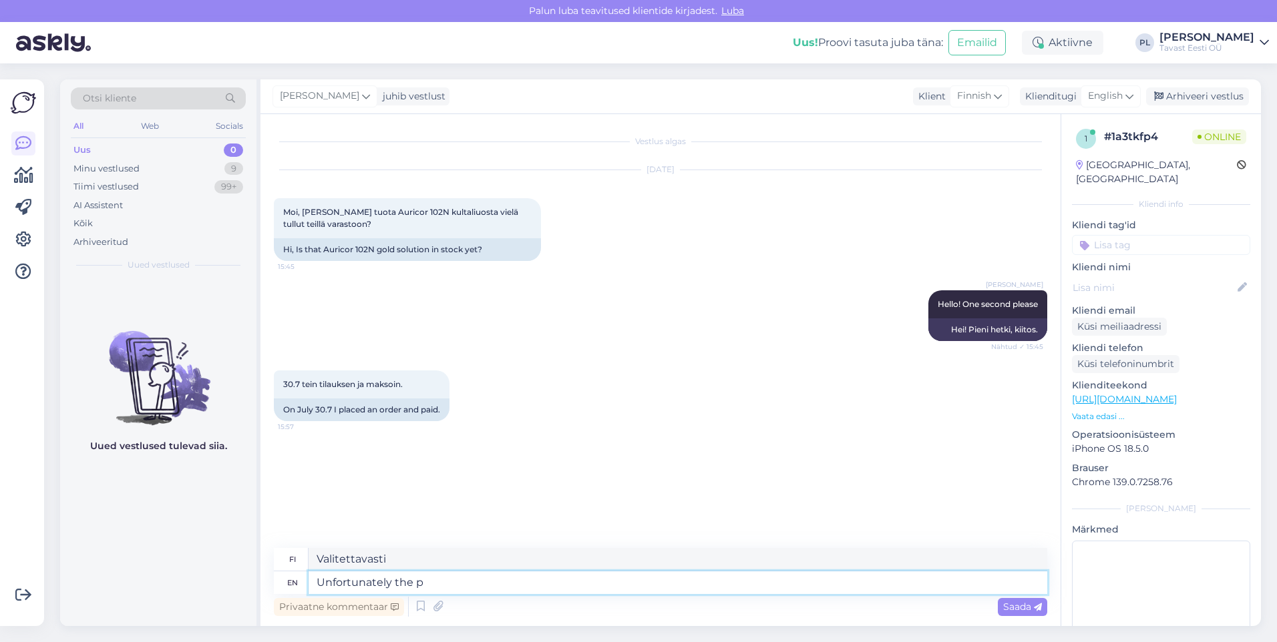
type textarea "Unfortunately the pr"
type textarea "Valitettavasti pr"
type textarea "Unfortunately the product"
type textarea "Valitettavasti tuote"
type textarea "Unfortunately the product hasn't"
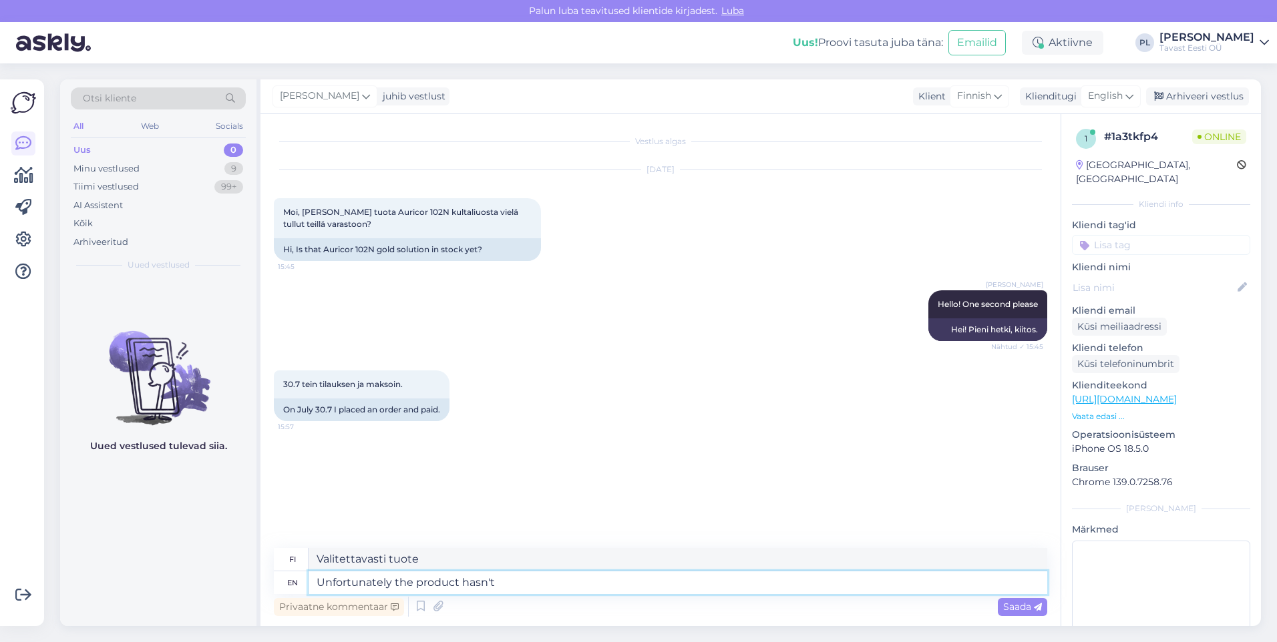
type textarea "Valitettavasti tuotetta ei ole"
type textarea "Unfortunately the product hasn't arrived"
type textarea "Valitettavasti tuote ei ole saapunut"
type textarea "Unfortunately the product hasn't arrived to"
type textarea "Valitettavasti tuote ei ole saapunut perille"
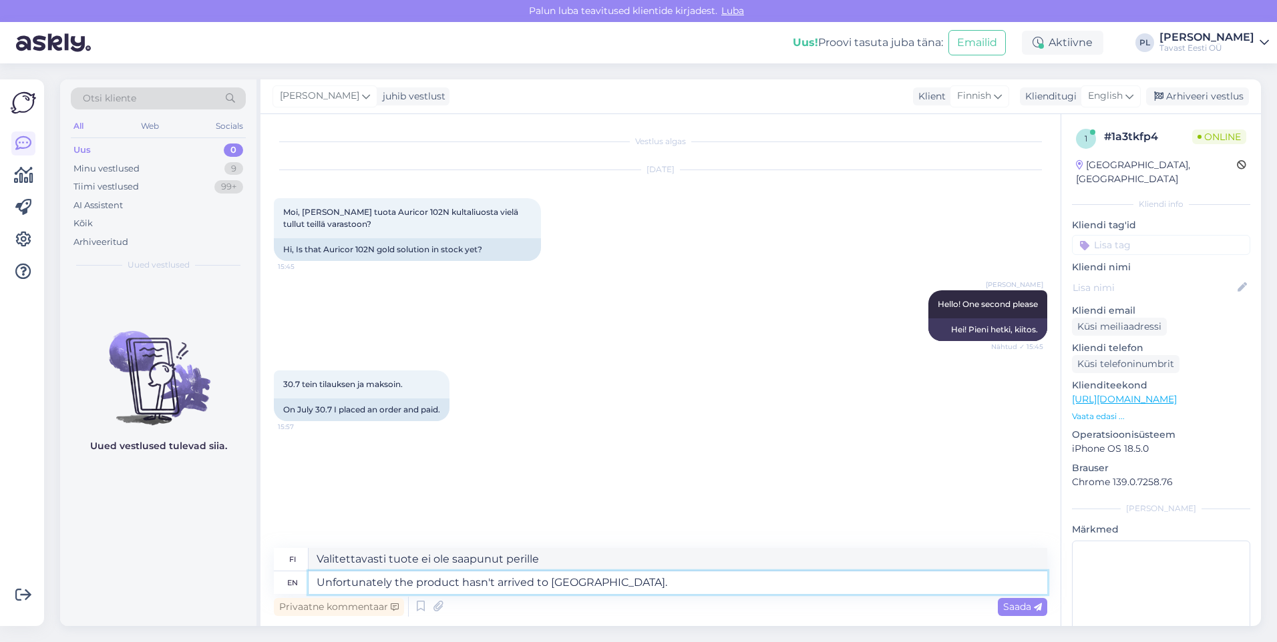
type textarea "Unfortunately the product hasn't arrived to [GEOGRAPHIC_DATA]."
type textarea "Tuotetta ei valitettavasti ole saapunut meille."
type textarea "Unfortunately the product hasn't arrived to [GEOGRAPHIC_DATA]. We ha"
type textarea "Valitettavasti tuote ei ole saapunut meille. Me"
type textarea "Unfortunately the product hasn't arrived to [GEOGRAPHIC_DATA]. We have"
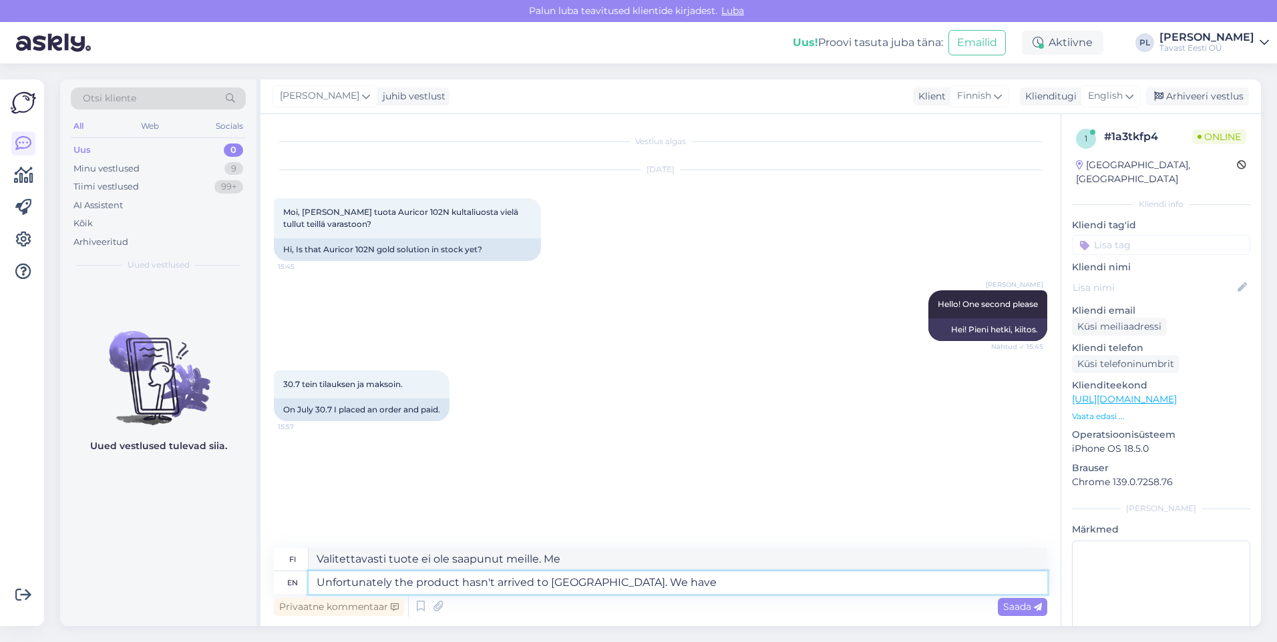
type textarea "Valitettavasti tuote ei ole saapunut meille. Meillä on"
type textarea "Unfortunately the product hasn't arrived to [GEOGRAPHIC_DATA]. We have already"
type textarea "Valitettavasti tuote ei ole saapunut meille. Olemme jo"
type textarea "Unfortunately the product hasn't arrived to [GEOGRAPHIC_DATA]. We have already …"
type textarea "Valitettavasti tuote ei ole saapunut meille. [PERSON_NAME] jo ottaneet yhteyttä."
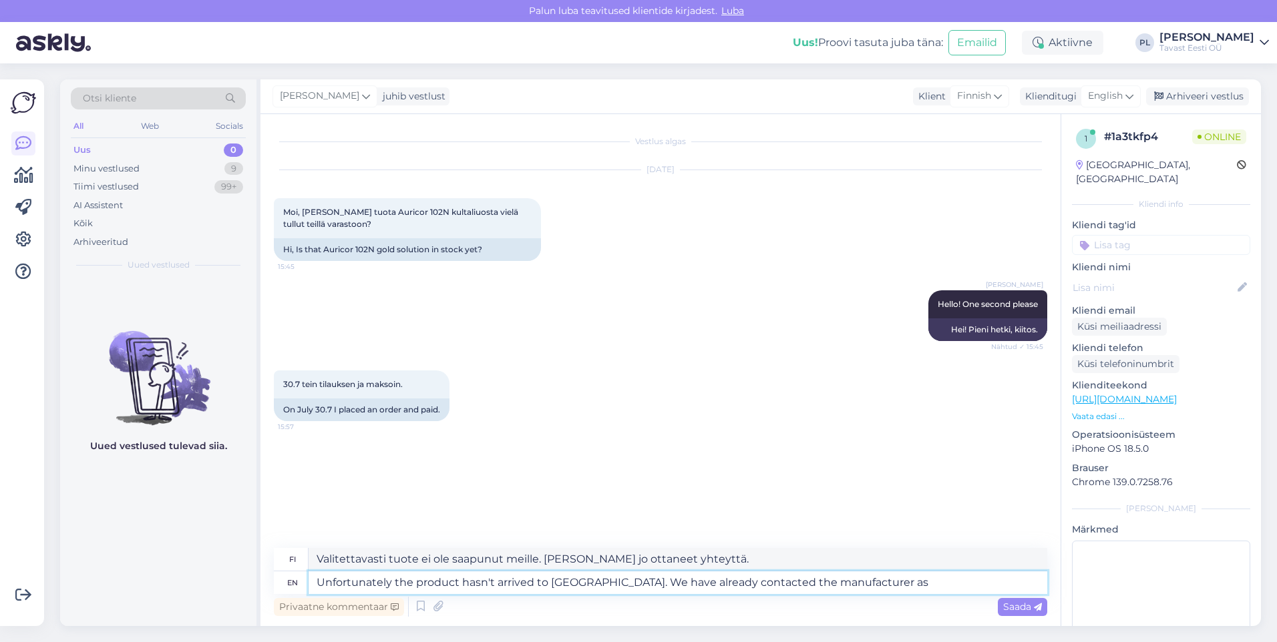
type textarea "Unfortunately the product hasn't arrived to [GEOGRAPHIC_DATA]. We have already …"
type textarea "Valitettavasti tuote ei ole saapunut meille. Olemme jo ottaneet yhteyttä valmis…"
type textarea "Unfortunately the product hasn't arrived to [GEOGRAPHIC_DATA]. We have already …"
type textarea "Valitettavasti tuote ei ole saapunut meille. Olemme jo ottaneet yhteyttä valmis…"
type textarea "Unfortunately the product hasn't arrived to [GEOGRAPHIC_DATA]. We have already …"
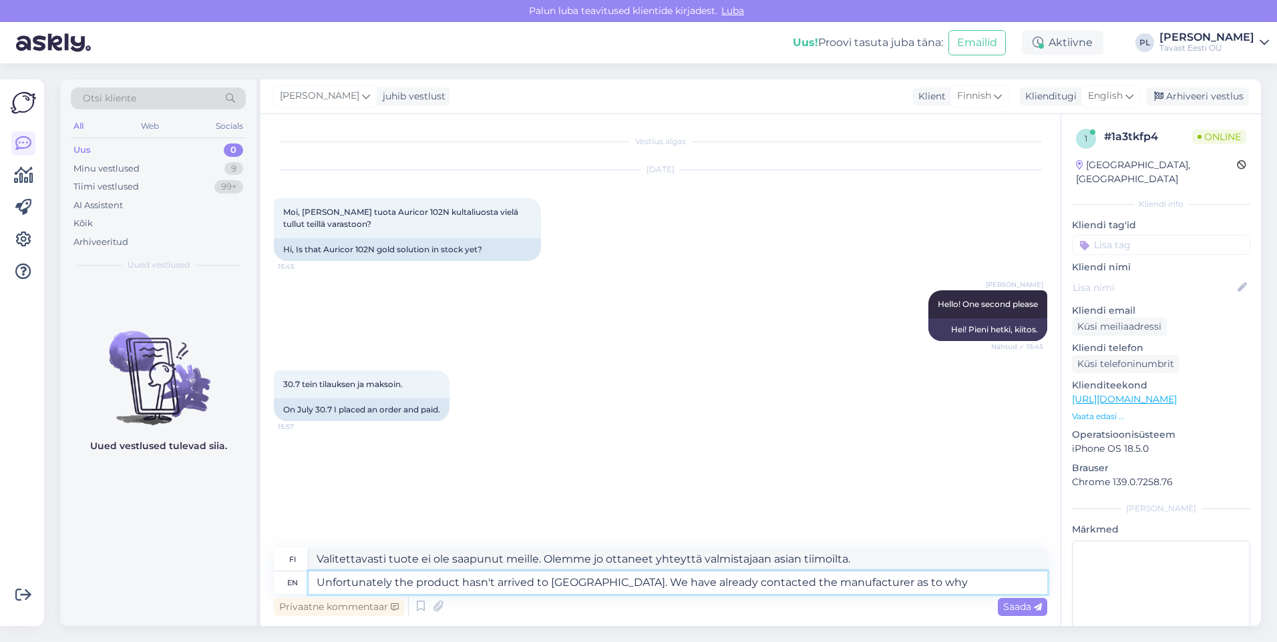
type textarea "Valitettavasti tuote ei ole saapunut meille. Olemme jo ottaneet yhteyttä valmis…"
type textarea "Unfortunately the product hasn't arrived to [GEOGRAPHIC_DATA]. We have already …"
type textarea "Valitettavasti tuote ei ole saapunut meille. Olemme jo ottaneet yhteyttä valmis…"
type textarea "Unfortunately the product hasn't arrived to [GEOGRAPHIC_DATA]. We have already …"
type textarea "Valitettavasti tuote ei ole saapunut meille. Olemme jo ottaneet yhteyttä valmis…"
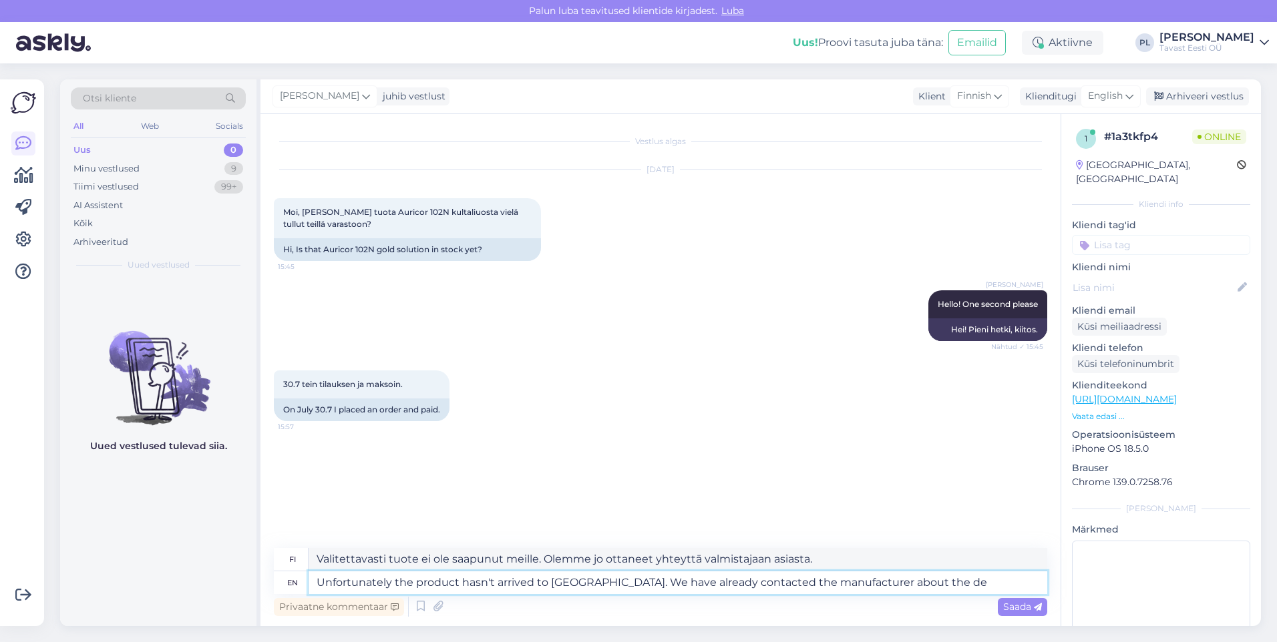
type textarea "Unfortunately the product hasn't arrived to [GEOGRAPHIC_DATA]. We have already …"
type textarea "Valitettavasti tuote ei ole saapunut meille. Olemme jo ottaneet yhteyttä valmis…"
type textarea "Unfortunately the product hasn't arrived to [GEOGRAPHIC_DATA]. We have already …"
type textarea "Valitettavasti tuote ei ole saapunut meille. Olemme jo ottaneet yhteyttä valmis…"
type textarea "Unfortunately the product hasn't arrived to [GEOGRAPHIC_DATA]. We have already …"
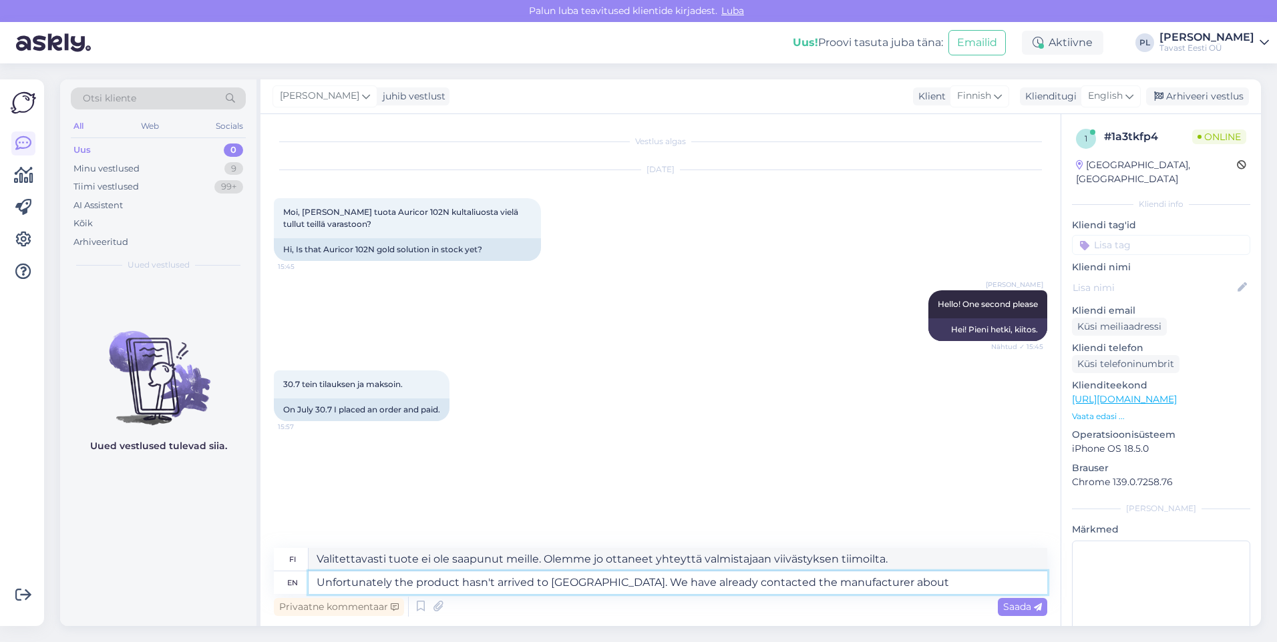
type textarea "Valitettavasti tuote ei ole saapunut meille. Olemme jo ottaneet yhteyttä valmis…"
type textarea "Unfortunately the product hasn't arrived to [GEOGRAPHIC_DATA]. We have already …"
type textarea "Valitettavasti tuote ei ole saapunut meille. Olemme jo ottaneet yhteyttä valmis…"
type textarea "Unfortunately the product hasn't arrived to [GEOGRAPHIC_DATA]. We have already …"
type textarea "Valitettavasti tuote ei ole saapunut meille. Olemme jo ottaneet yhteyttä valmis…"
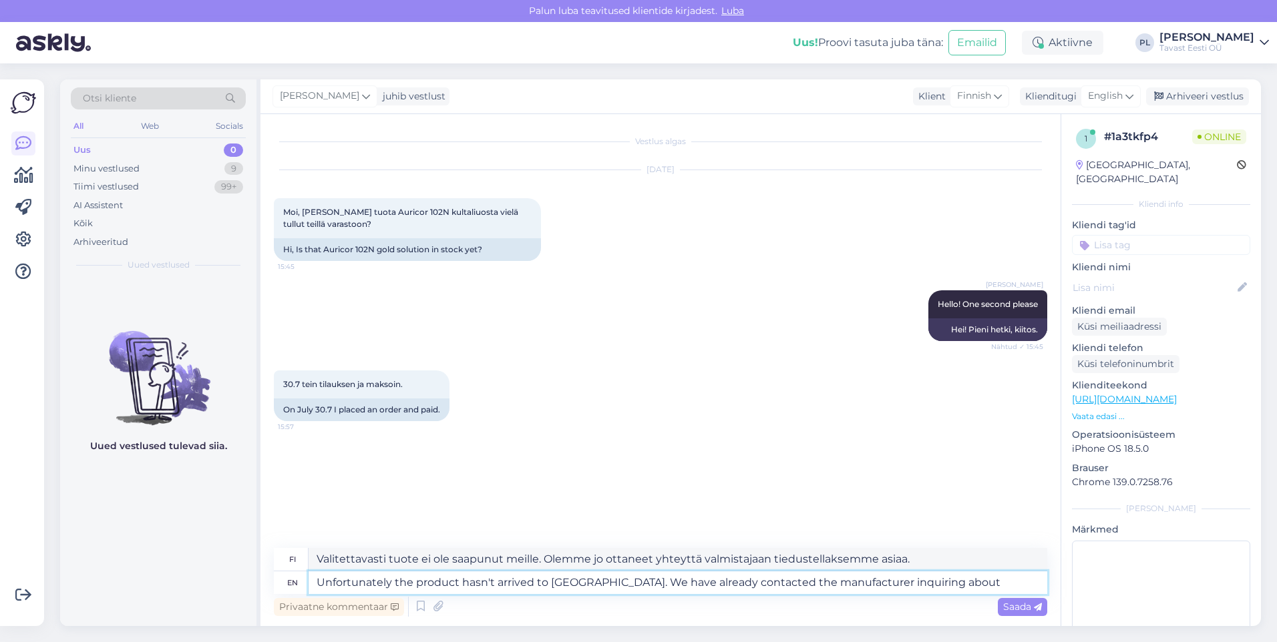
type textarea "Unfortunately the product hasn't arrived to [GEOGRAPHIC_DATA]. We have already …"
type textarea "Valitettavasti tuote ei ole saapunut meille. Olemme jo ottaneet yhteyttä valmis…"
type textarea "Unfortunately the product hasn't arrived to [GEOGRAPHIC_DATA]. We have already …"
type textarea "Valitettavasti tuote ei ole saapunut meille. Olemme jo ottaneet yhteyttä valmis…"
type textarea "Unfortunately the product hasn't arrived to [GEOGRAPHIC_DATA]. We have already …"
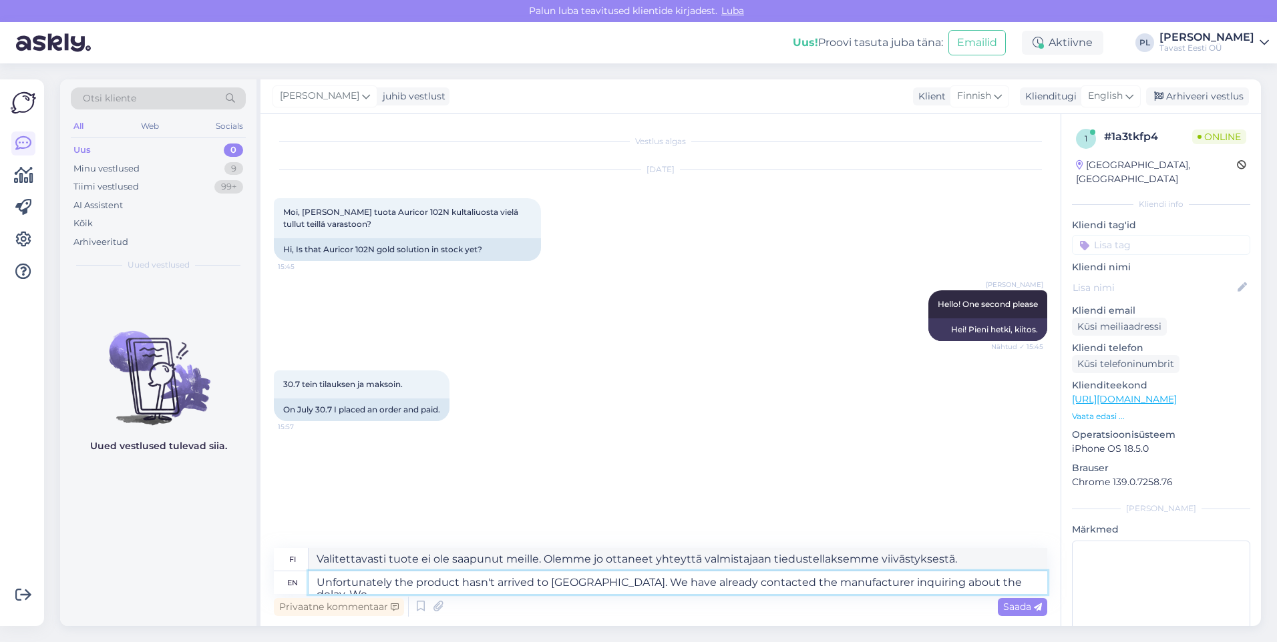
type textarea "Valitettavasti tuote ei ole saapunut meille. Olemme jo ottaneet yhteyttä valmis…"
type textarea "Unfortunately the product hasn't arrived to [GEOGRAPHIC_DATA]. We have already …"
type textarea "Valitettavasti tuote ei ole saapunut meille. Olemme jo ottaneet yhteyttä valmis…"
type textarea "Unfortunately the product hasn't arrived to [GEOGRAPHIC_DATA]. We have already …"
type textarea "Valitettavasti tuote ei ole saapunut meille. Olemme jo ottaneet yhteyttä valmis…"
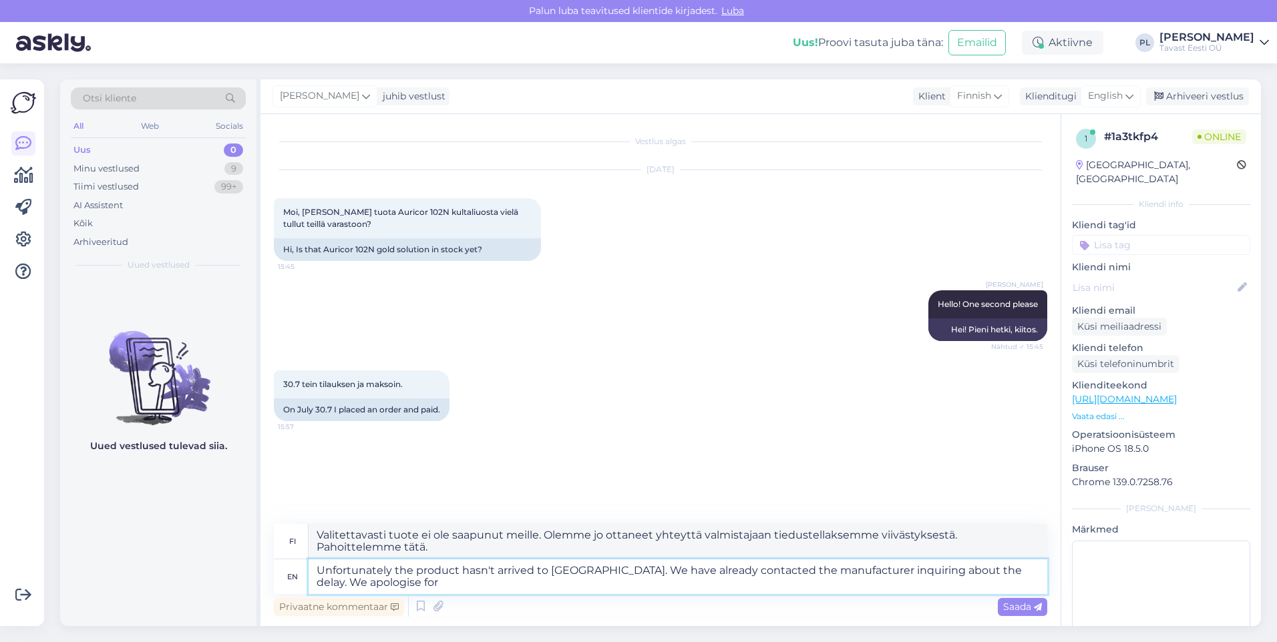
type textarea "Unfortunately the product hasn't arrived to [GEOGRAPHIC_DATA]. We have already …"
type textarea "Valitettavasti tuote ei ole saapunut meille. Olemme jo ottaneet yhteyttä valmis…"
click at [561, 584] on textarea "Unfortunately the product hasn't arrived to [GEOGRAPHIC_DATA]. We have already …" at bounding box center [678, 577] width 739 height 35
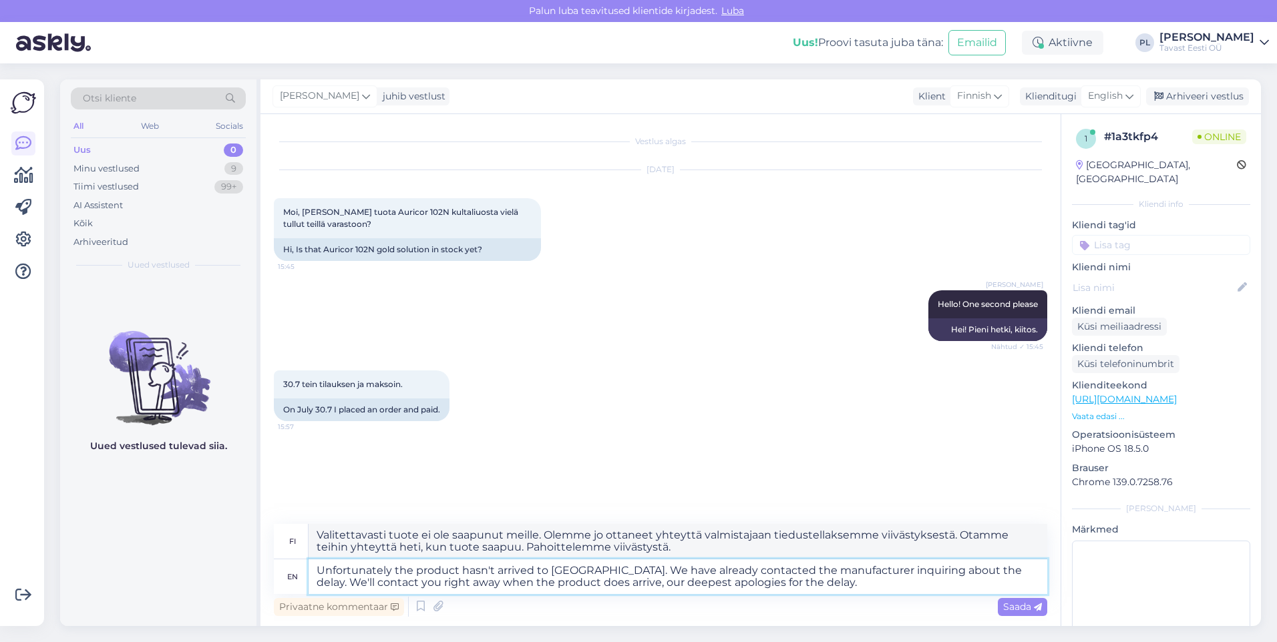
click at [800, 590] on textarea "Unfortunately the product hasn't arrived to [GEOGRAPHIC_DATA]. We have already …" at bounding box center [678, 577] width 739 height 35
click at [562, 568] on textarea "Unfortunately the product hasn't arrived to [GEOGRAPHIC_DATA]. We have already …" at bounding box center [678, 577] width 739 height 35
click at [810, 588] on textarea "Unfortunately the product hasn't arrived to [GEOGRAPHIC_DATA] yet. We have alre…" at bounding box center [678, 577] width 739 height 35
click at [323, 576] on textarea "Unfortunately the product hasn't arrived to [GEOGRAPHIC_DATA] yet. We have alre…" at bounding box center [678, 577] width 739 height 35
click at [854, 572] on textarea "yes, thank you for waiting. Unfortunately the product hasn't arrived to us yet.…" at bounding box center [678, 577] width 739 height 35
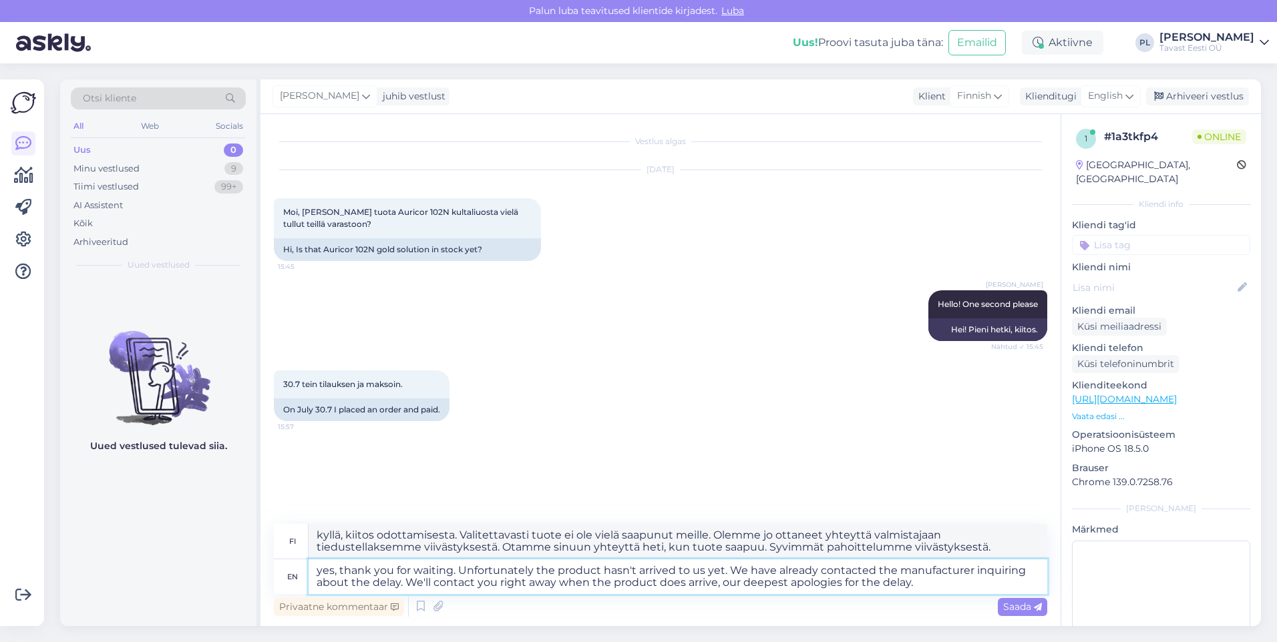
click at [931, 593] on textarea "yes, thank you for waiting. Unfortunately the product hasn't arrived to us yet.…" at bounding box center [678, 577] width 739 height 35
drag, startPoint x: 911, startPoint y: 584, endPoint x: 841, endPoint y: 581, distance: 70.9
click at [841, 581] on textarea "yes, thank you for waiting. Unfortunately the product hasn't arrived to us yet.…" at bounding box center [678, 577] width 739 height 35
click at [1006, 602] on span "Saada" at bounding box center [1022, 607] width 39 height 12
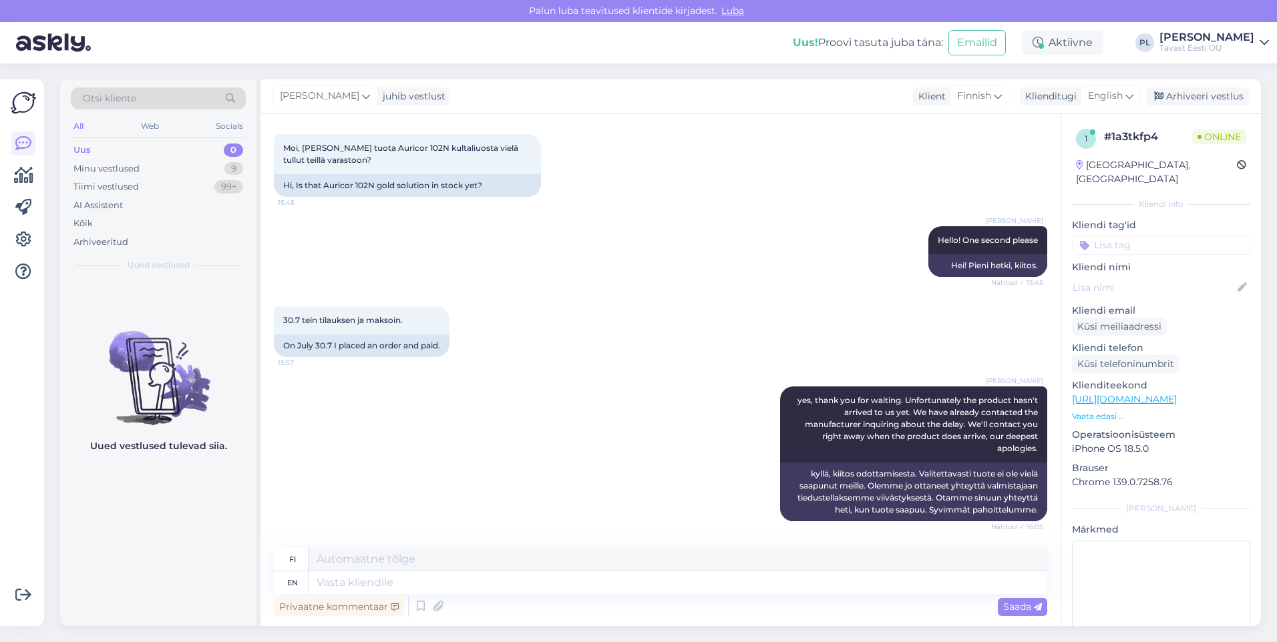
scroll to position [144, 0]
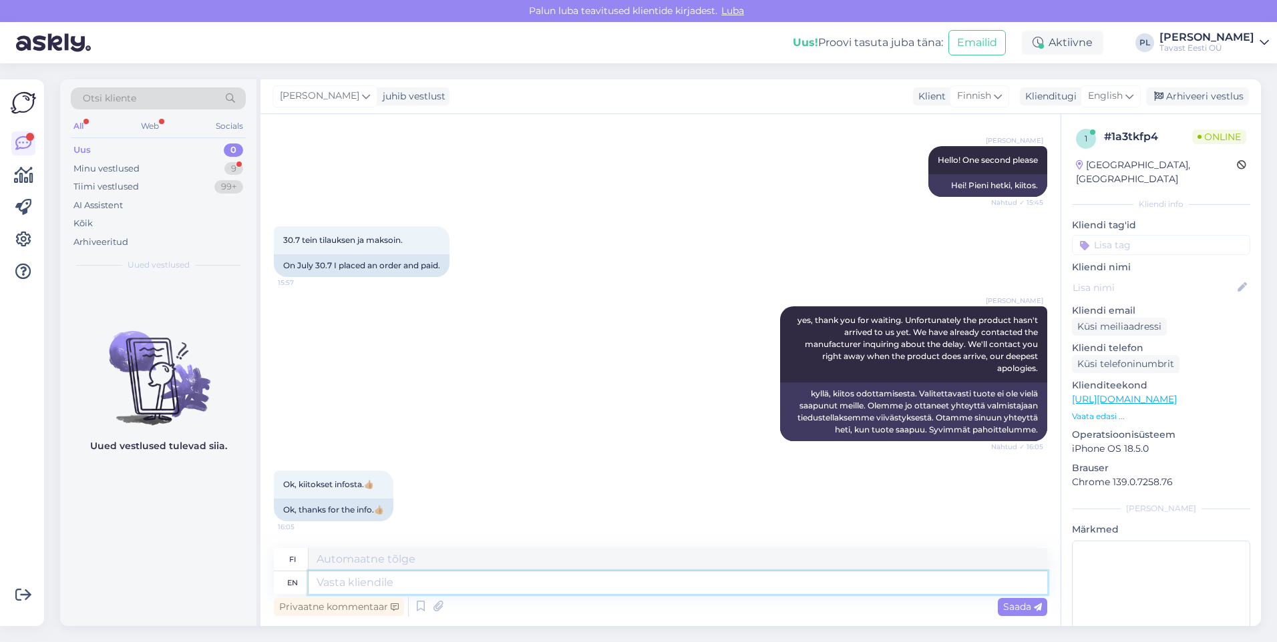
click at [451, 586] on textarea at bounding box center [678, 583] width 739 height 23
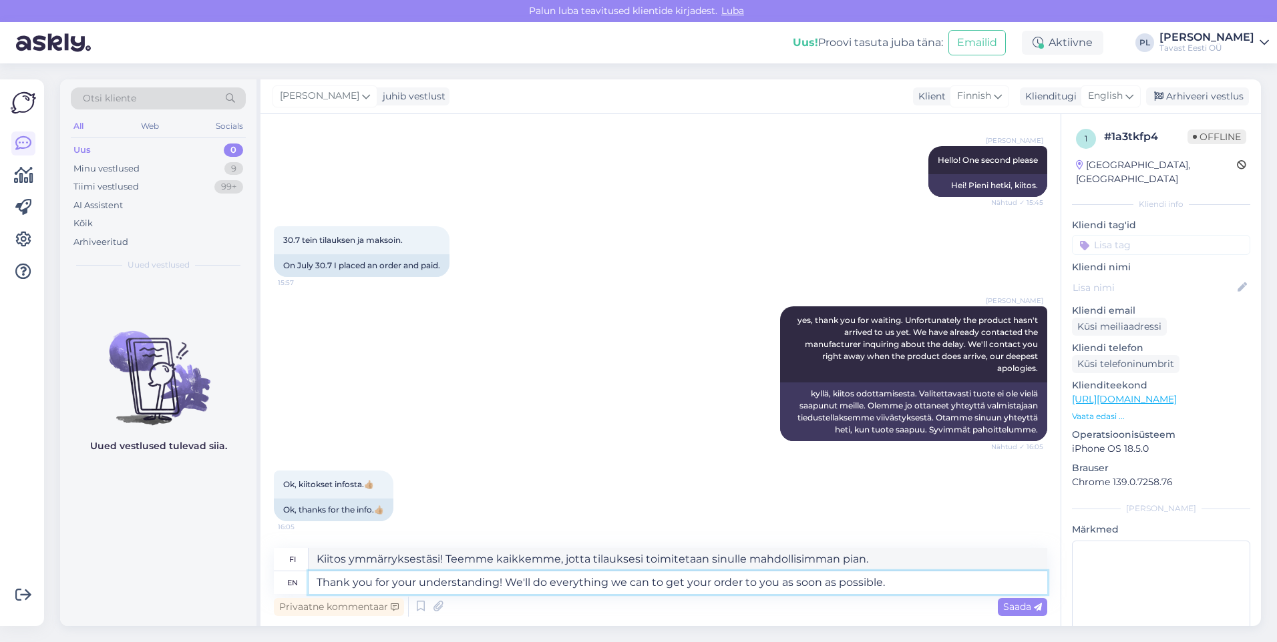
click at [644, 584] on textarea "Thank you for your understanding! We'll do everything we can to get your order …" at bounding box center [678, 583] width 739 height 23
click at [917, 576] on textarea "Thank you for your understanding! We'll do everything we can, to get your order…" at bounding box center [678, 583] width 739 height 23
drag, startPoint x: 684, startPoint y: 585, endPoint x: 665, endPoint y: 588, distance: 19.7
click at [665, 588] on textarea "Thank you for your understanding! We'll do everything we can, to get your order…" at bounding box center [678, 583] width 739 height 23
click at [887, 582] on textarea "Thank you for your understanding! We'll do everything we can, to ship your orde…" at bounding box center [678, 583] width 739 height 23
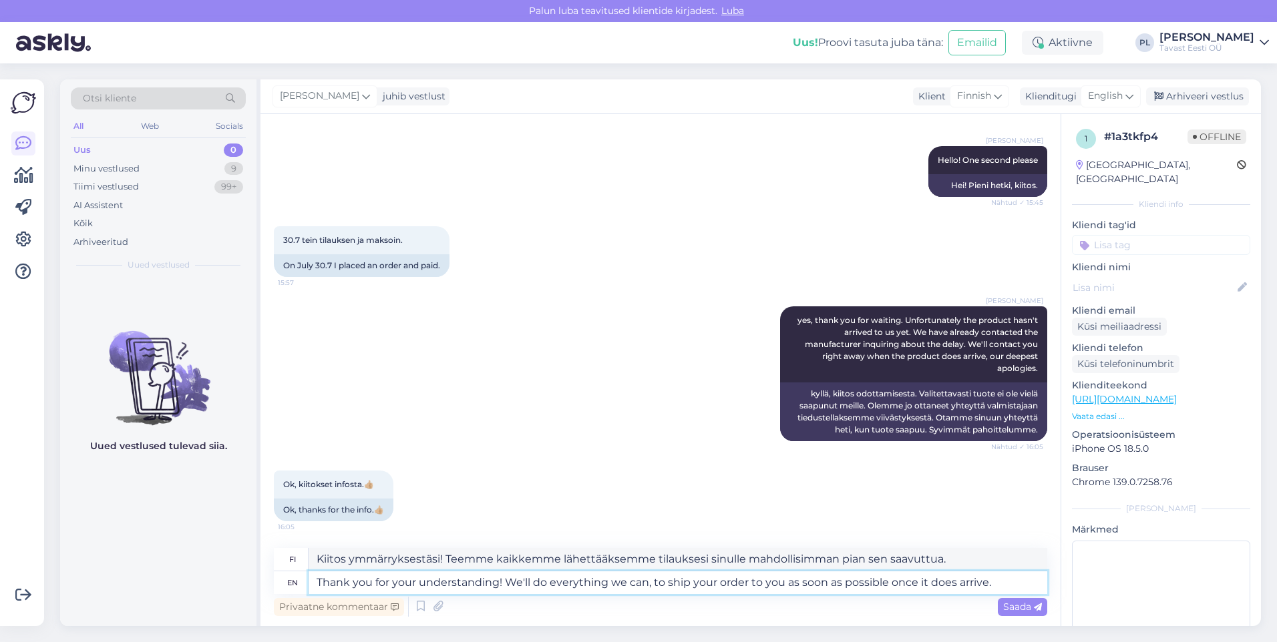
drag, startPoint x: 926, startPoint y: 583, endPoint x: 916, endPoint y: 582, distance: 10.1
click at [916, 582] on textarea "Thank you for your understanding! We'll do everything we can, to ship your orde…" at bounding box center [678, 583] width 739 height 23
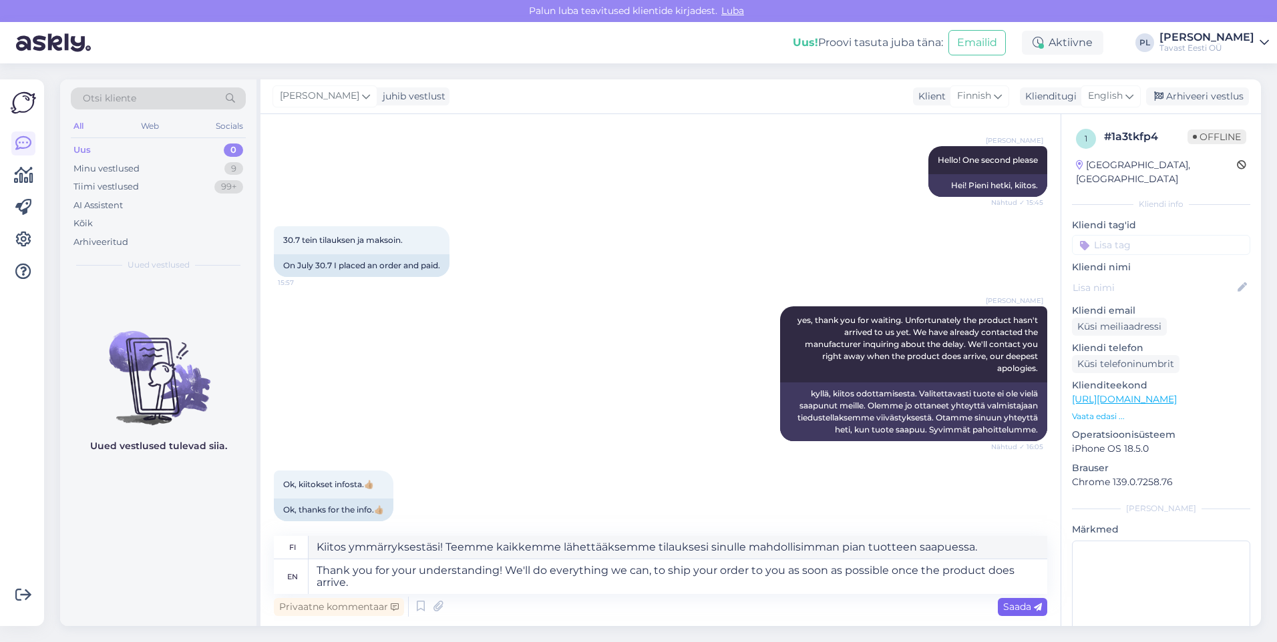
click at [1039, 605] on icon at bounding box center [1038, 608] width 8 height 8
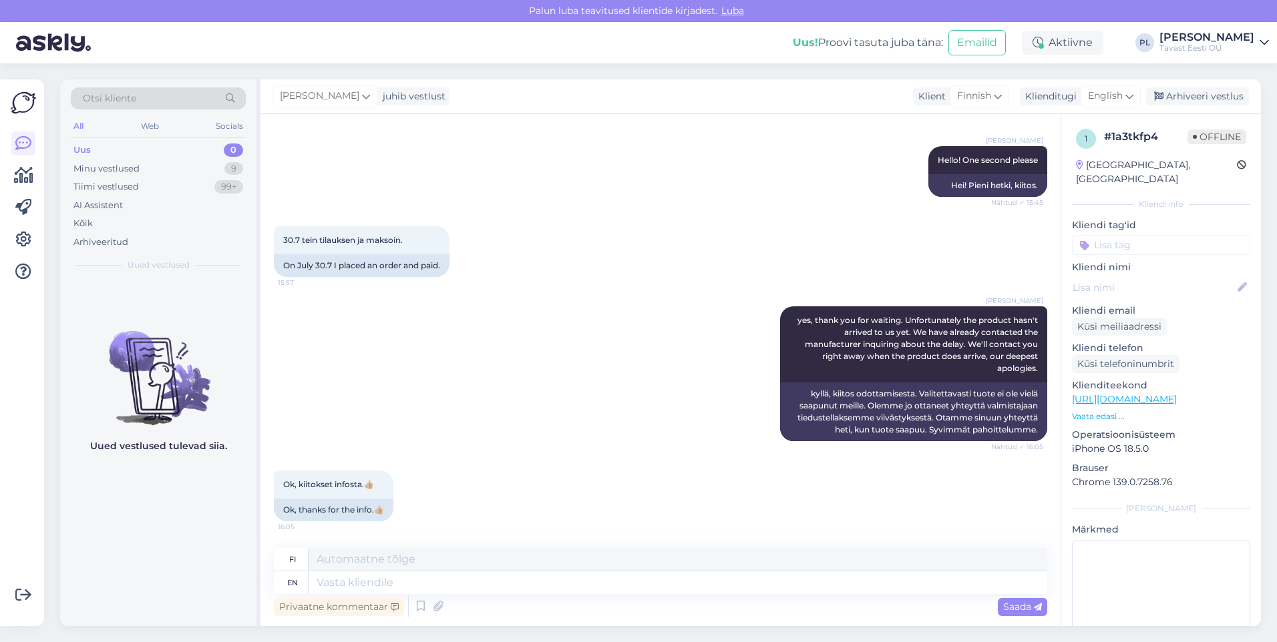
scroll to position [272, 0]
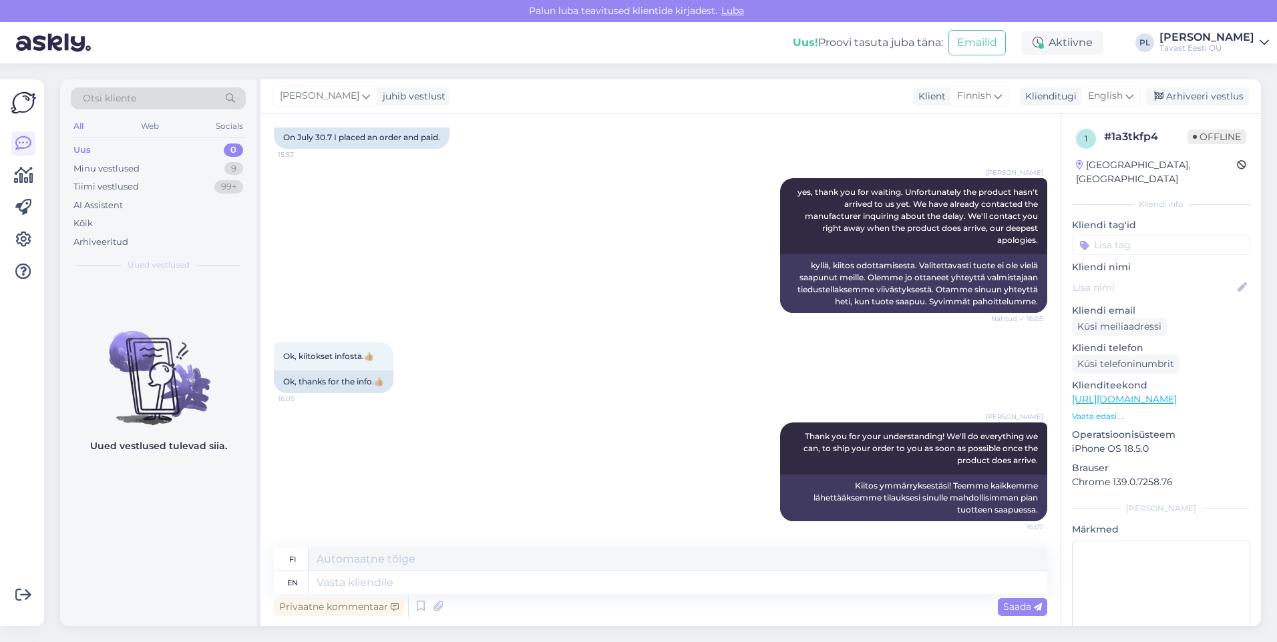
click at [168, 153] on div "Uus 0" at bounding box center [158, 150] width 175 height 19
